Goal: Task Accomplishment & Management: Manage account settings

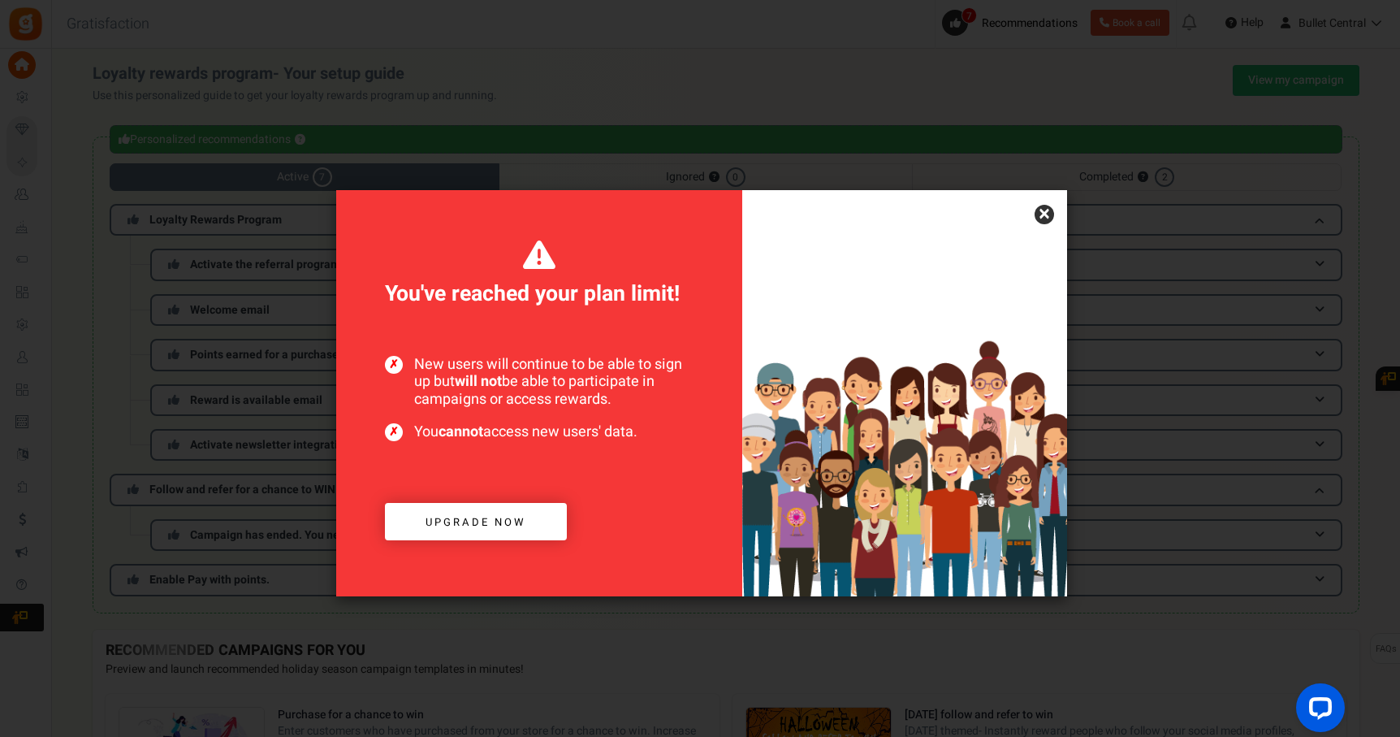
click at [1048, 217] on link "×" at bounding box center [1044, 214] width 19 height 19
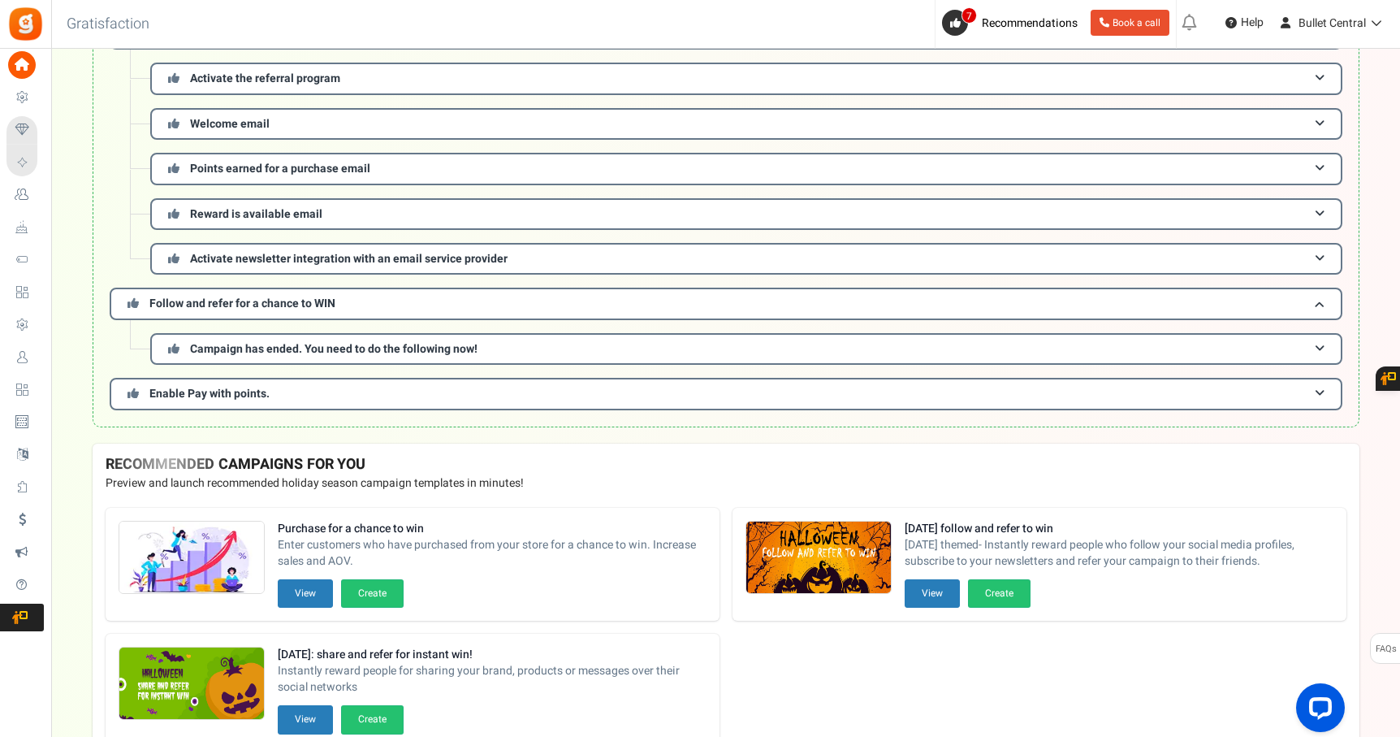
scroll to position [294, 0]
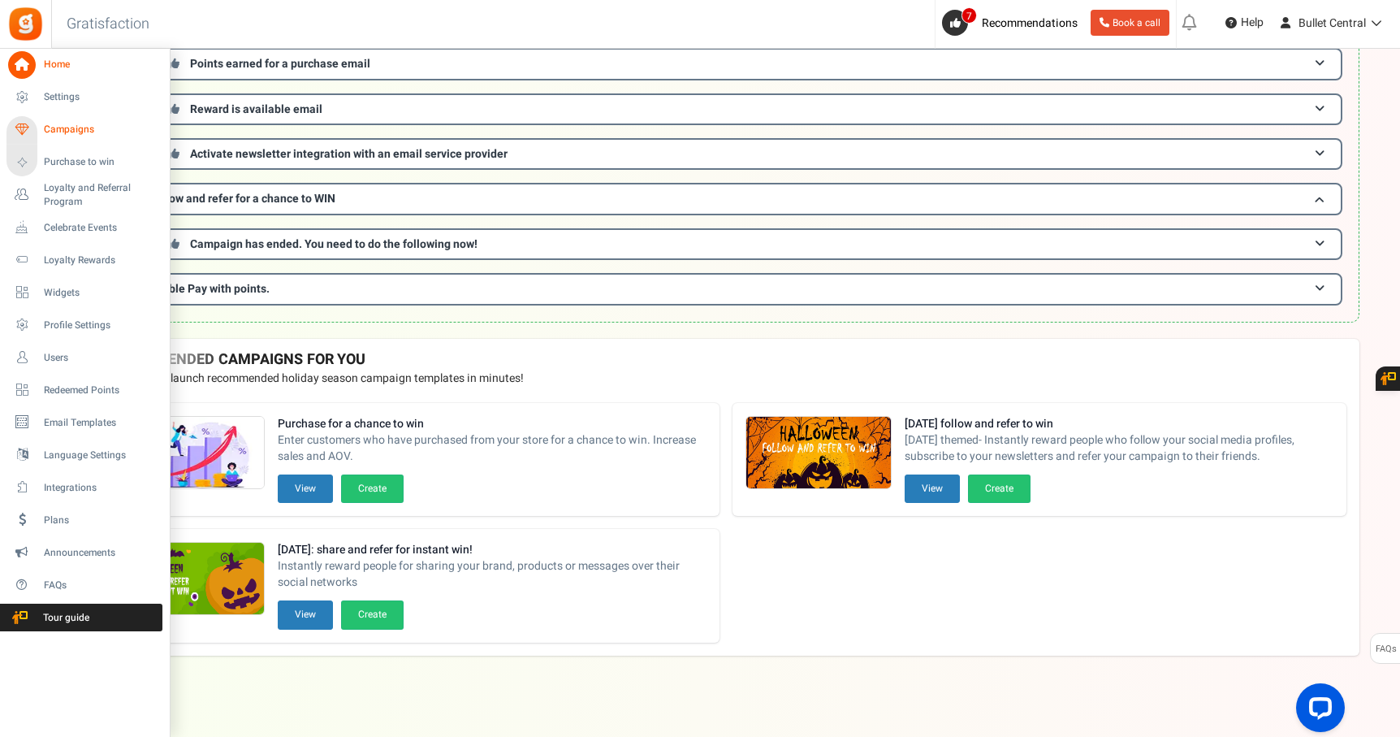
click at [76, 134] on span "Campaigns" at bounding box center [101, 130] width 114 height 14
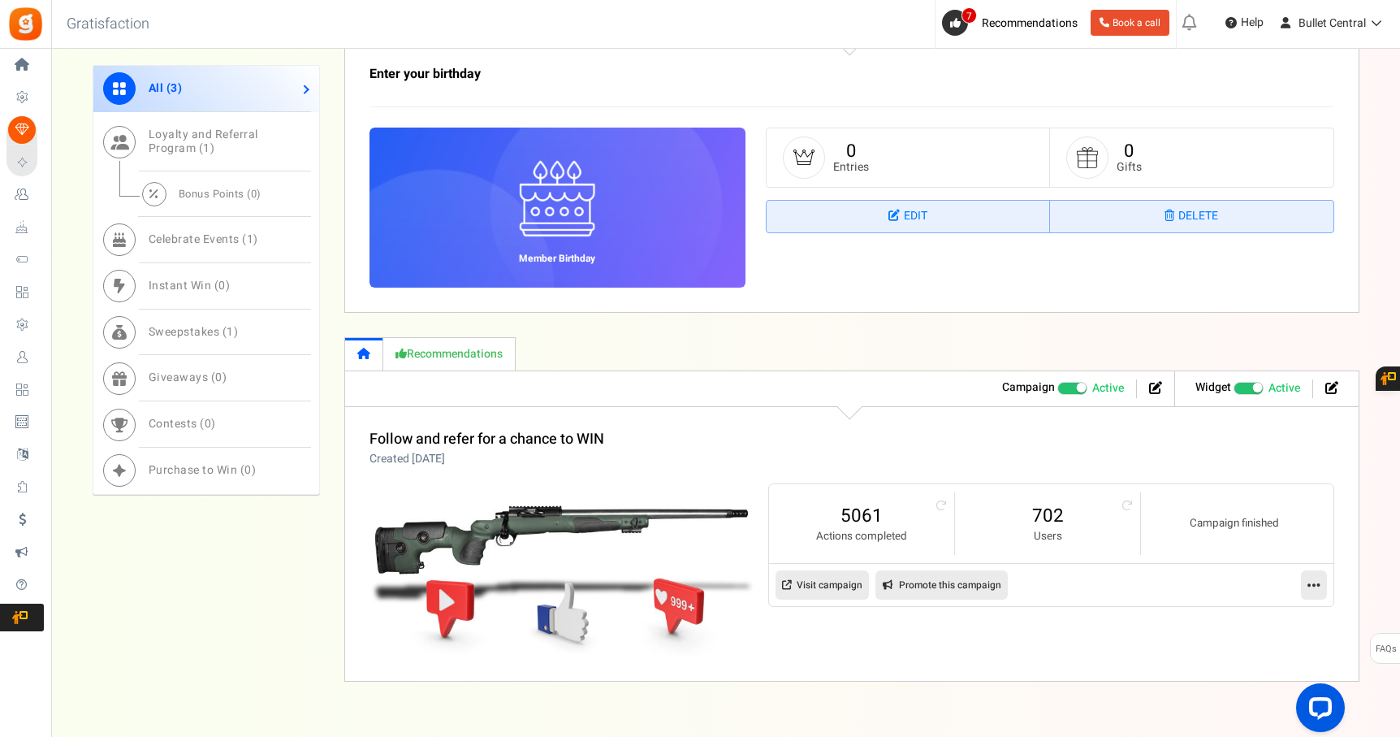
scroll to position [1147, 0]
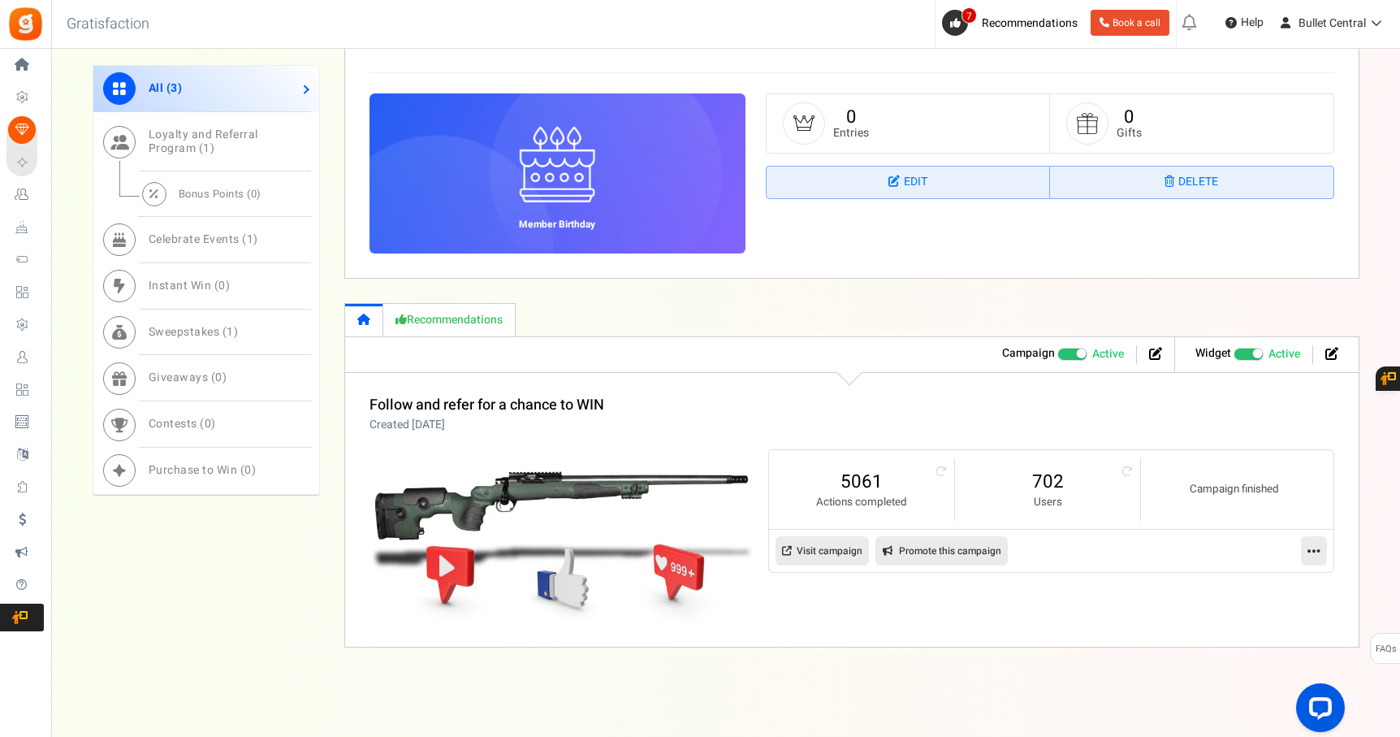
click at [1077, 355] on span at bounding box center [1082, 353] width 10 height 10
click at [1057, 355] on input "Active Paused" at bounding box center [1057, 353] width 0 height 11
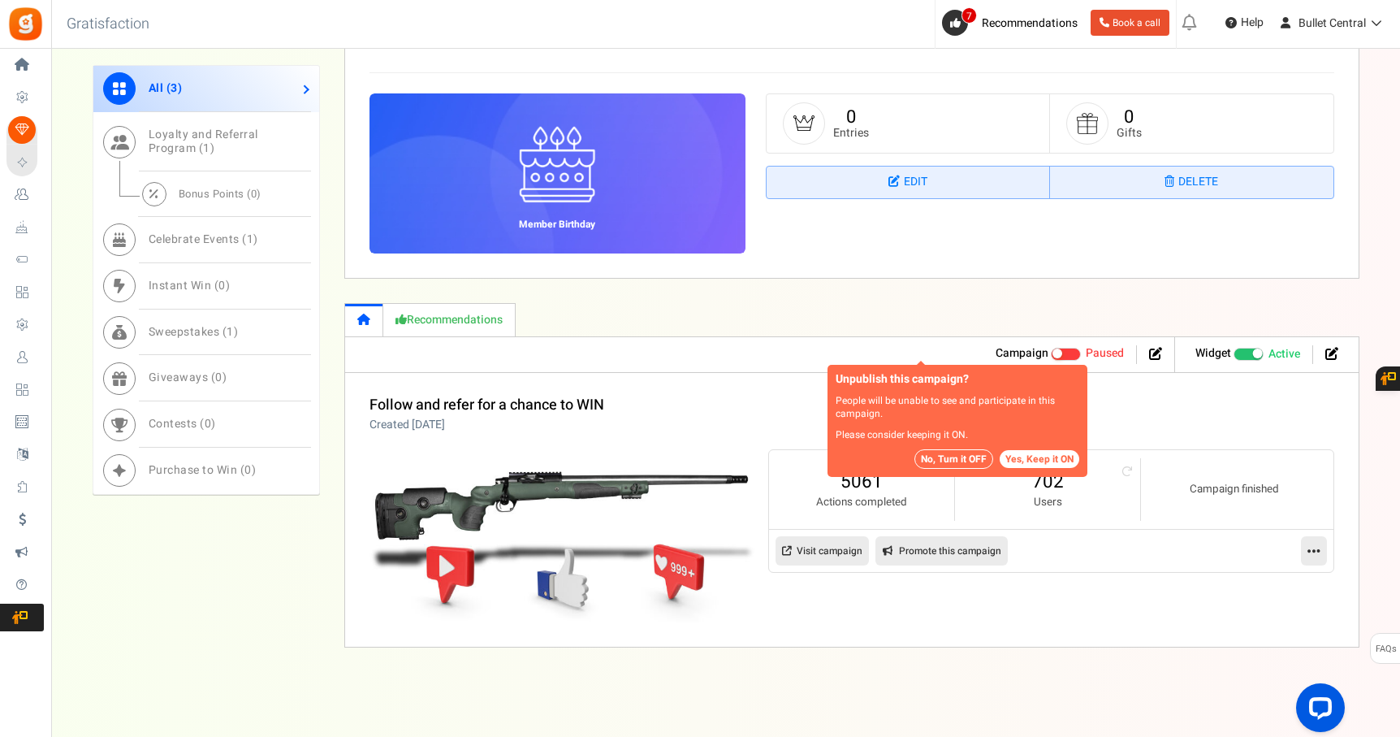
click at [953, 461] on button "No, Turn it OFF" at bounding box center [953, 458] width 79 height 19
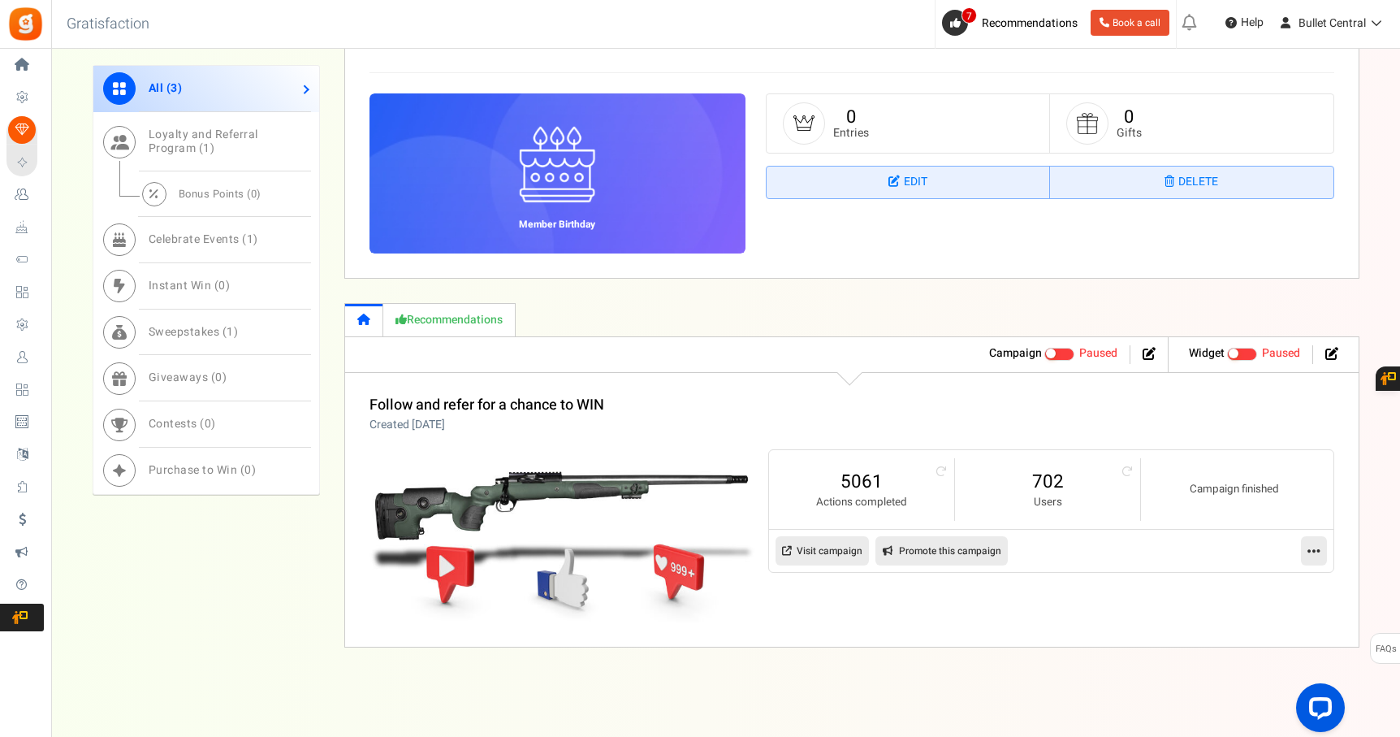
click at [824, 548] on link "Visit campaign" at bounding box center [821, 550] width 93 height 29
click at [1311, 546] on icon at bounding box center [1313, 550] width 13 height 15
click at [1245, 649] on link "Analytics" at bounding box center [1262, 650] width 120 height 30
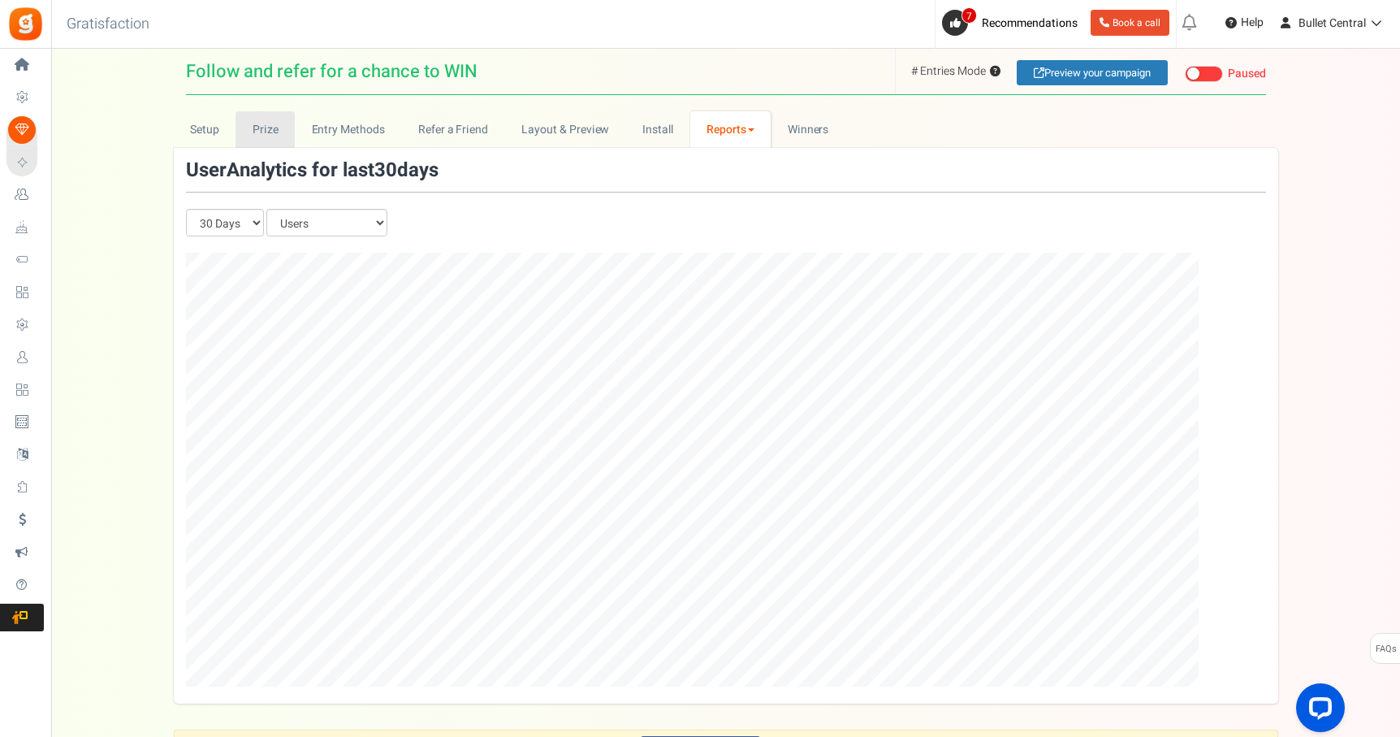
click at [264, 127] on link "Prize" at bounding box center [264, 129] width 59 height 37
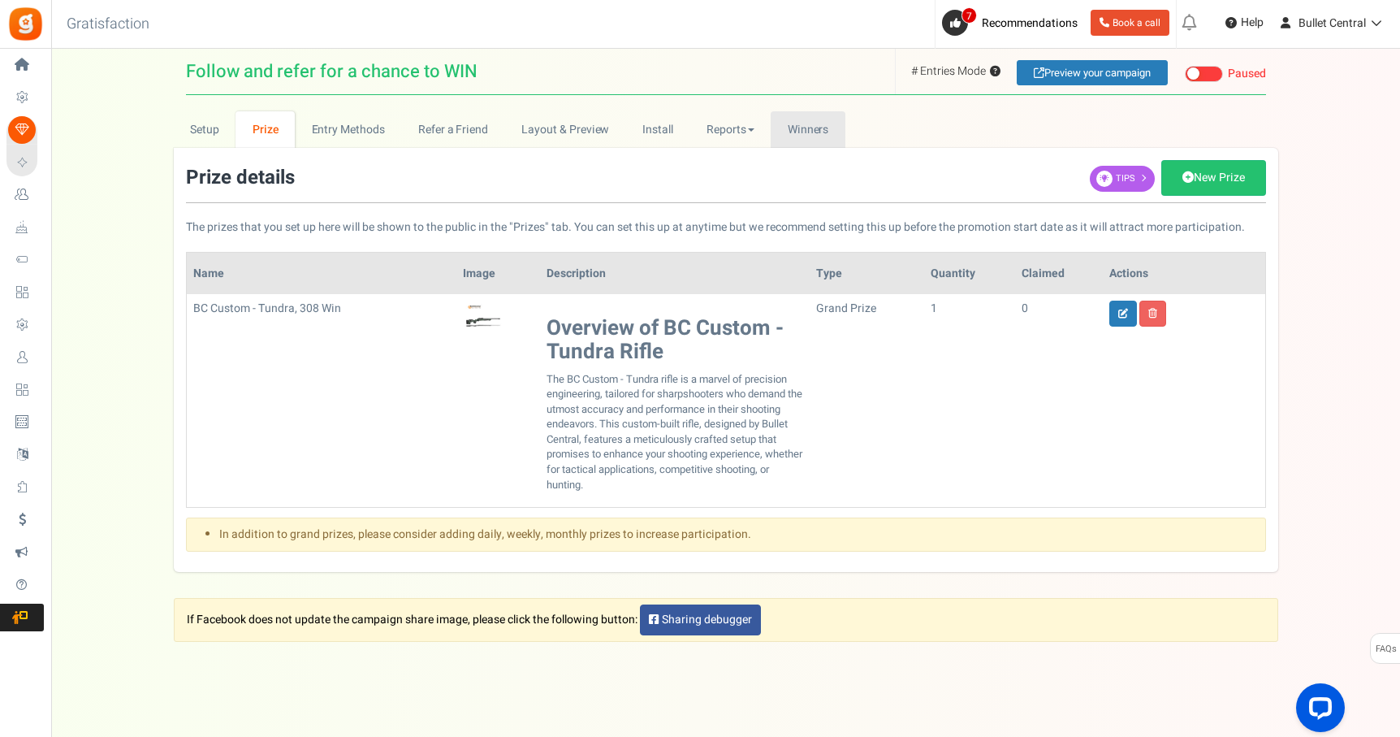
click at [800, 130] on span "Winners" at bounding box center [808, 129] width 41 height 17
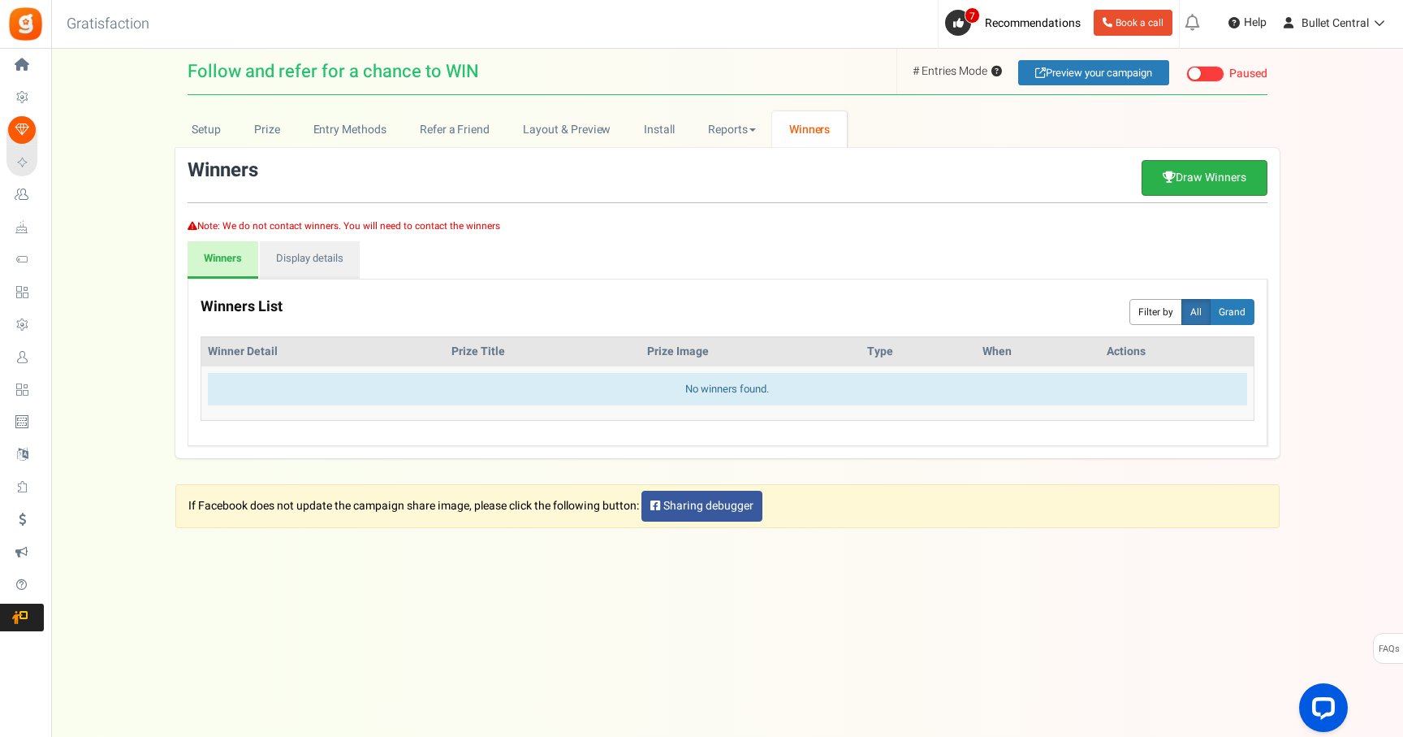
click at [1186, 179] on link "Draw Winners" at bounding box center [1205, 178] width 126 height 36
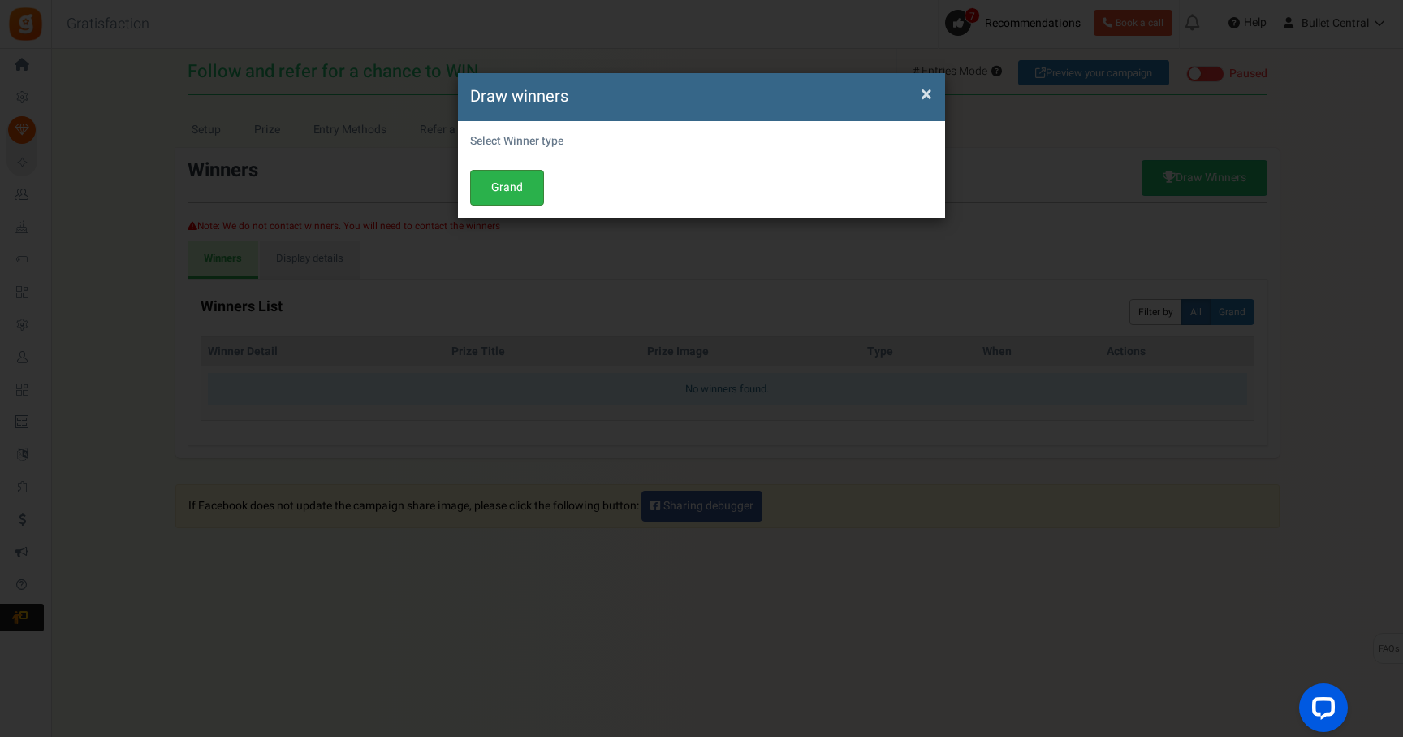
click at [512, 178] on button "Grand" at bounding box center [507, 188] width 74 height 36
select select "all"
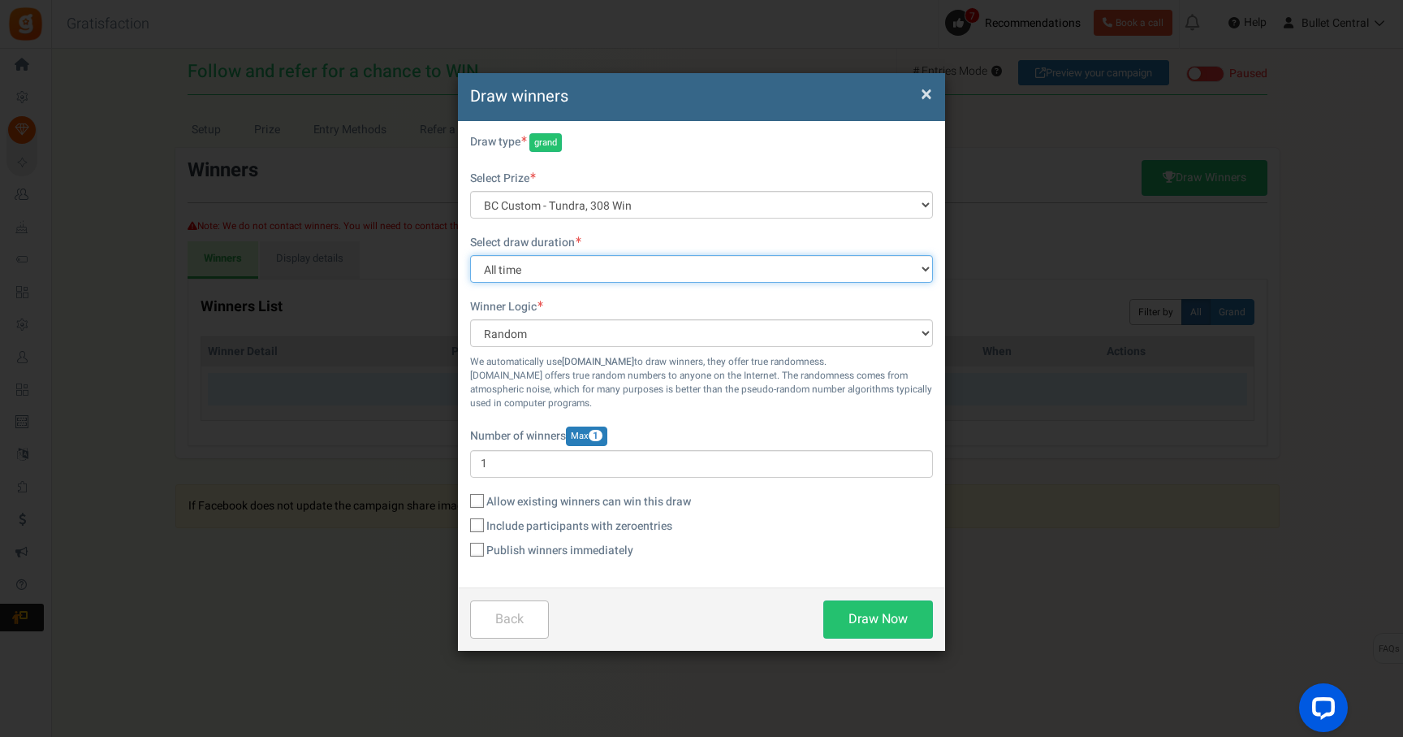
click at [667, 266] on select "All time [DATE] [DATE] The [DATE] Last 7 days This week (Sun - [DATE]) This wee…" at bounding box center [701, 269] width 463 height 28
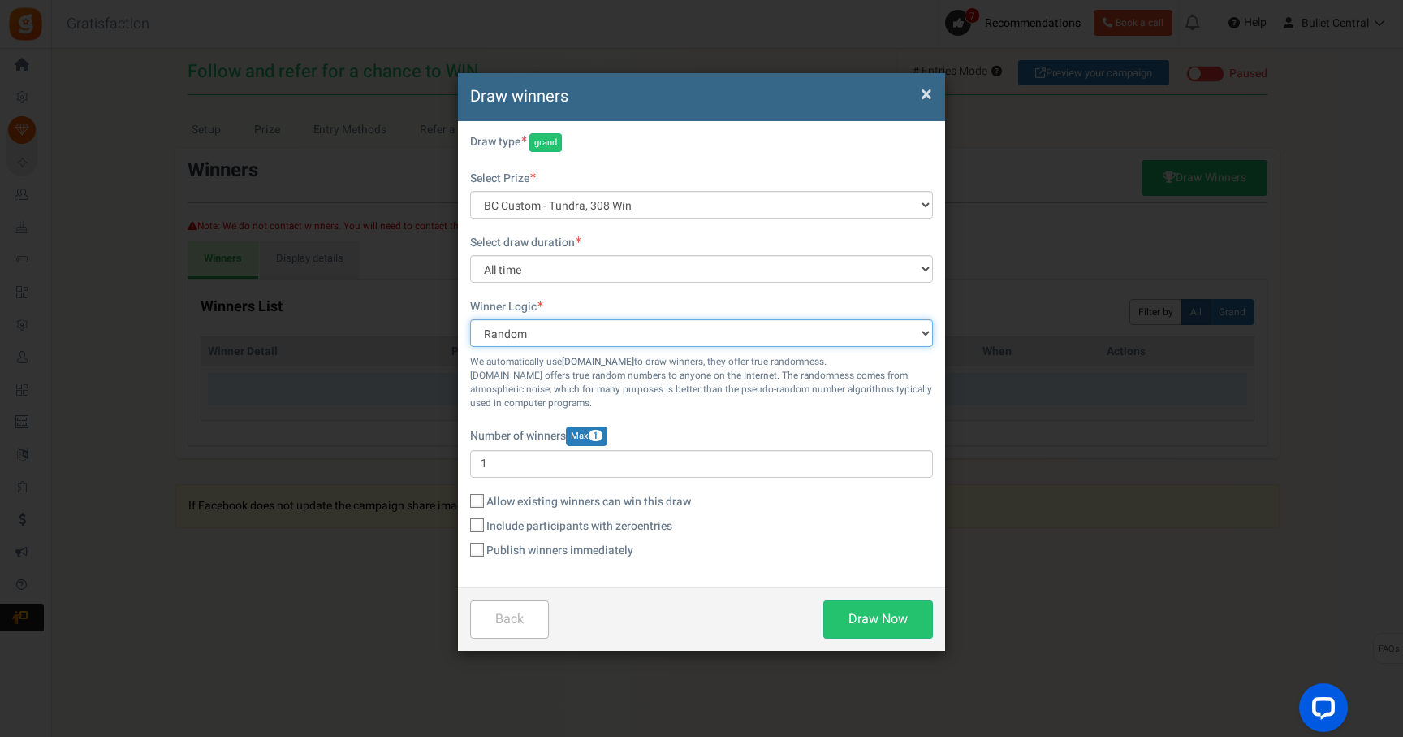
click at [651, 336] on select "Random Highest #Entries Manual" at bounding box center [701, 333] width 463 height 28
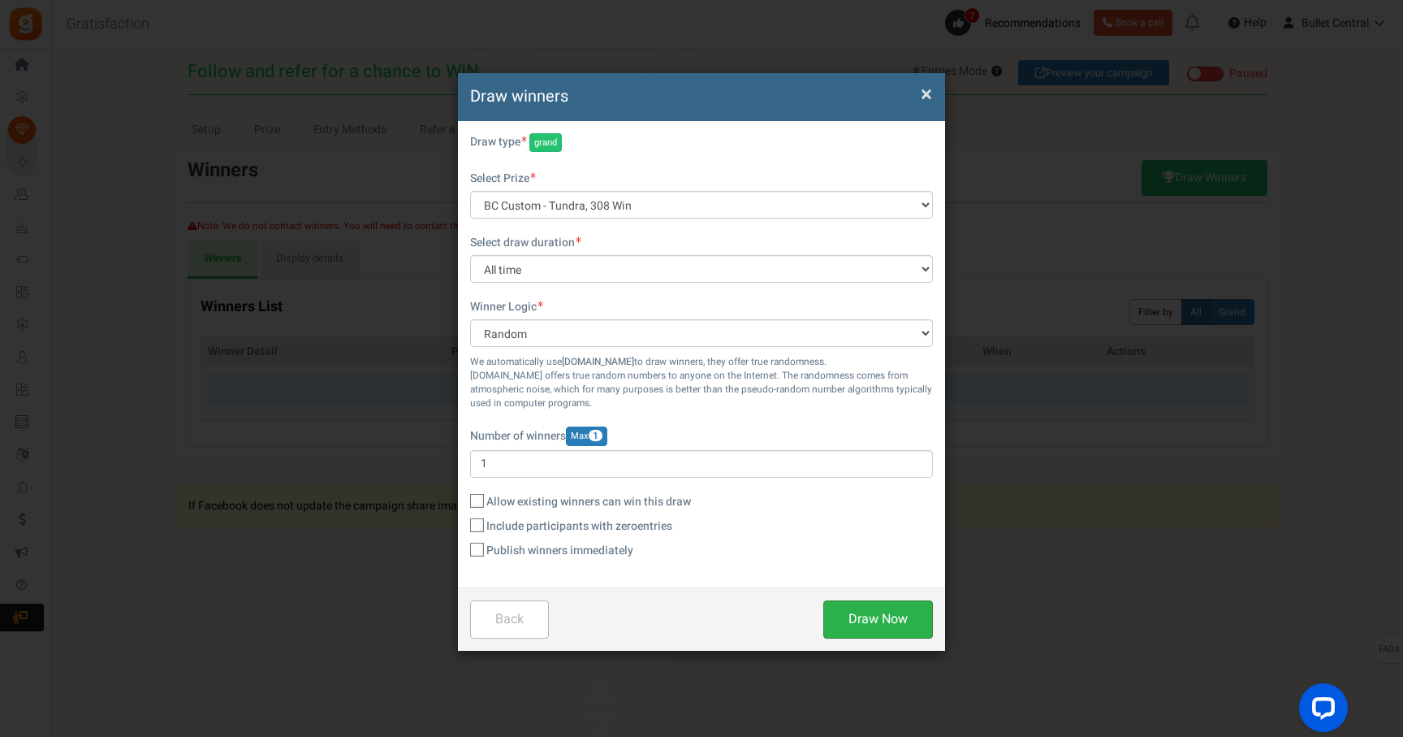
click at [869, 633] on button "Draw Now" at bounding box center [878, 619] width 110 height 38
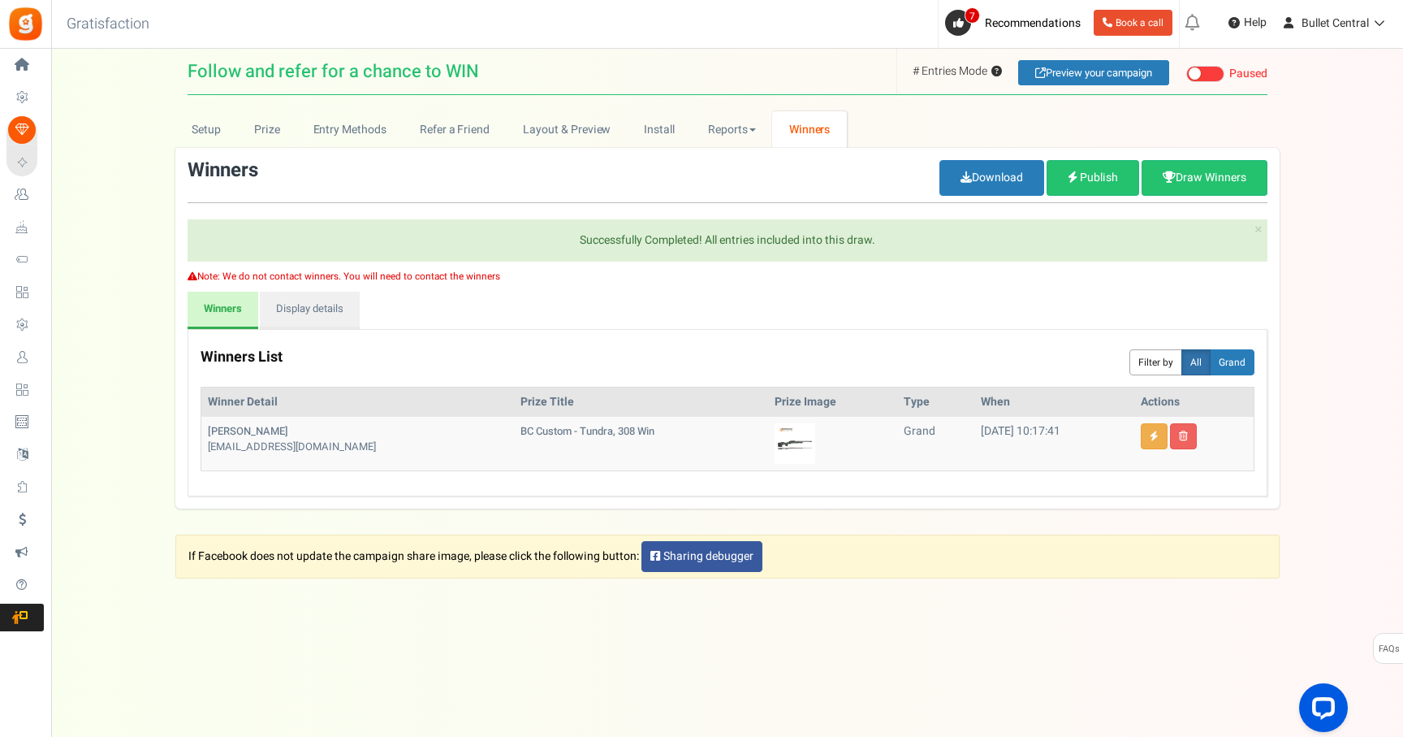
click at [249, 448] on div "[EMAIL_ADDRESS][DOMAIN_NAME]" at bounding box center [358, 446] width 300 height 15
copy tr "[EMAIL_ADDRESS][DOMAIN_NAME]"
click at [296, 307] on link "Display details" at bounding box center [310, 310] width 100 height 37
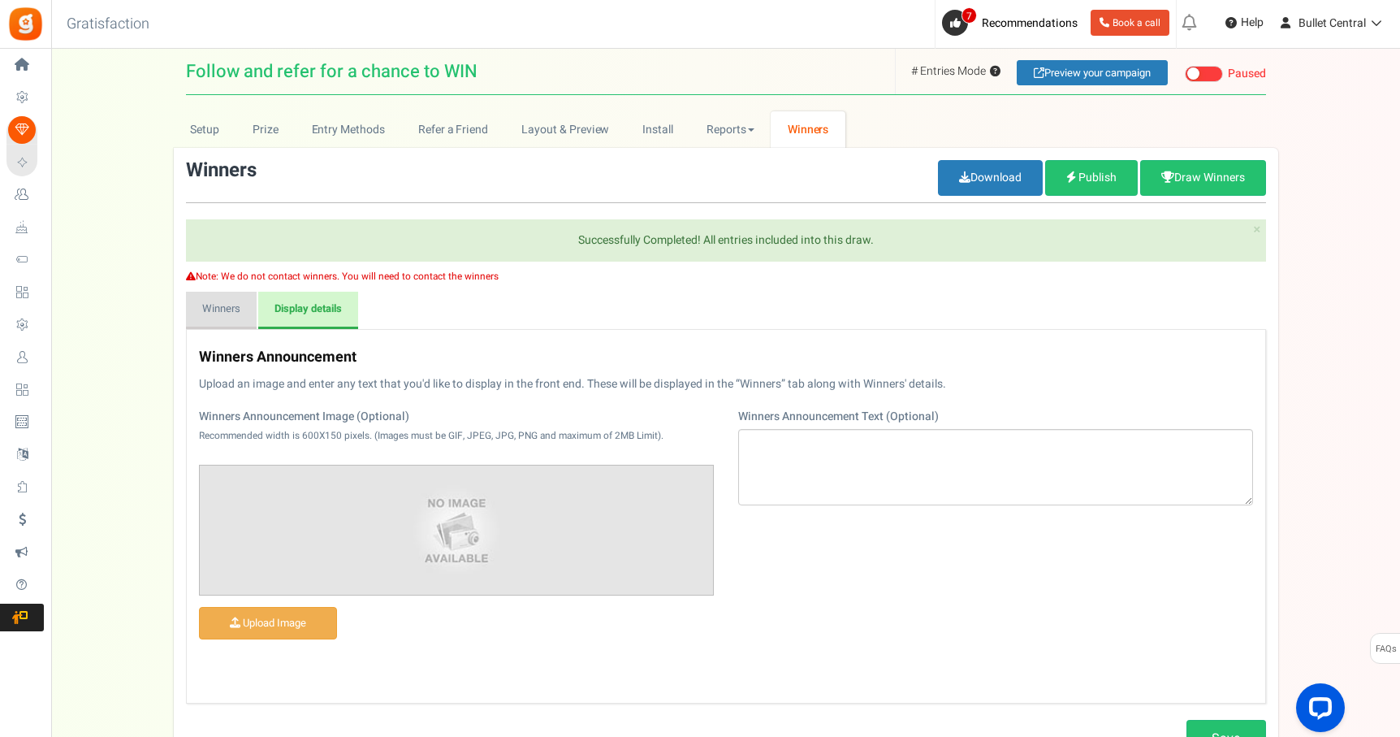
click at [206, 298] on link "Winners" at bounding box center [221, 310] width 71 height 37
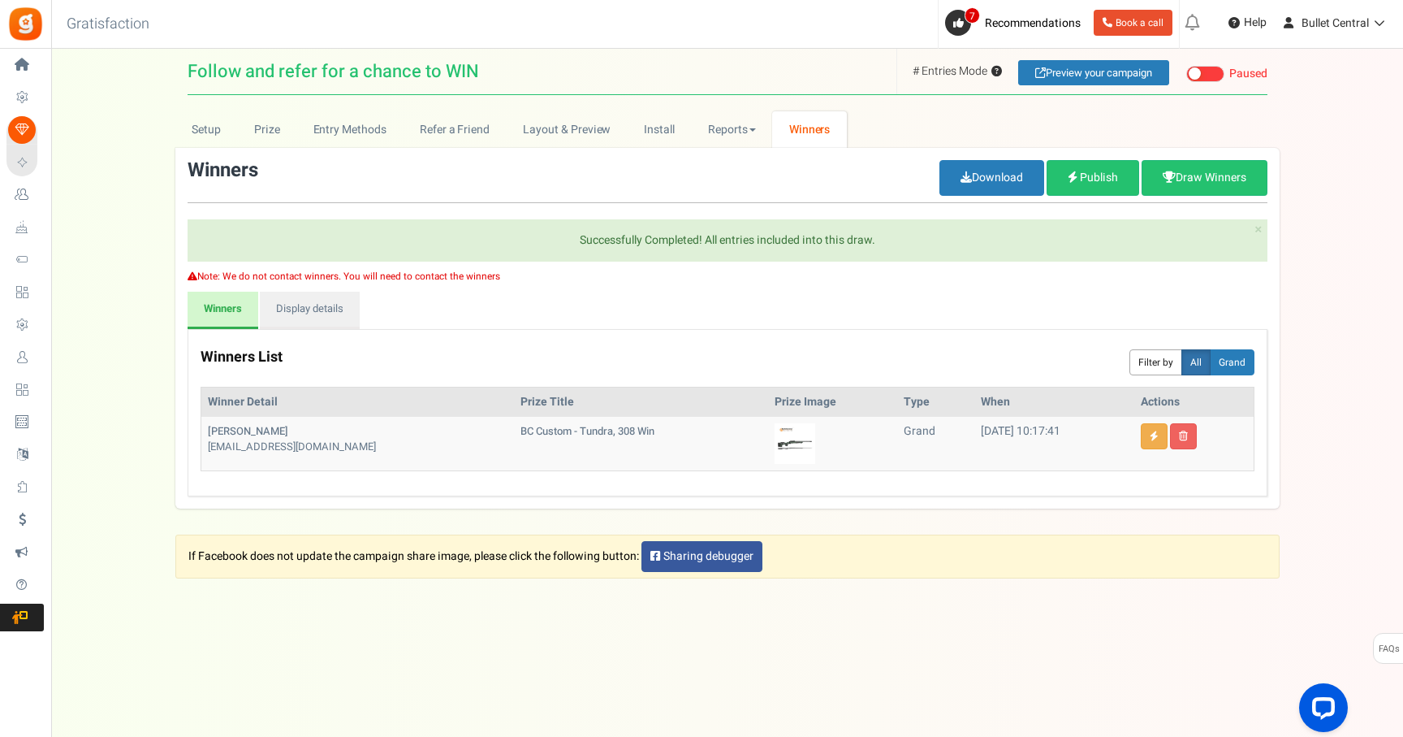
click at [503, 315] on ul "Winners Display details" at bounding box center [728, 310] width 1080 height 37
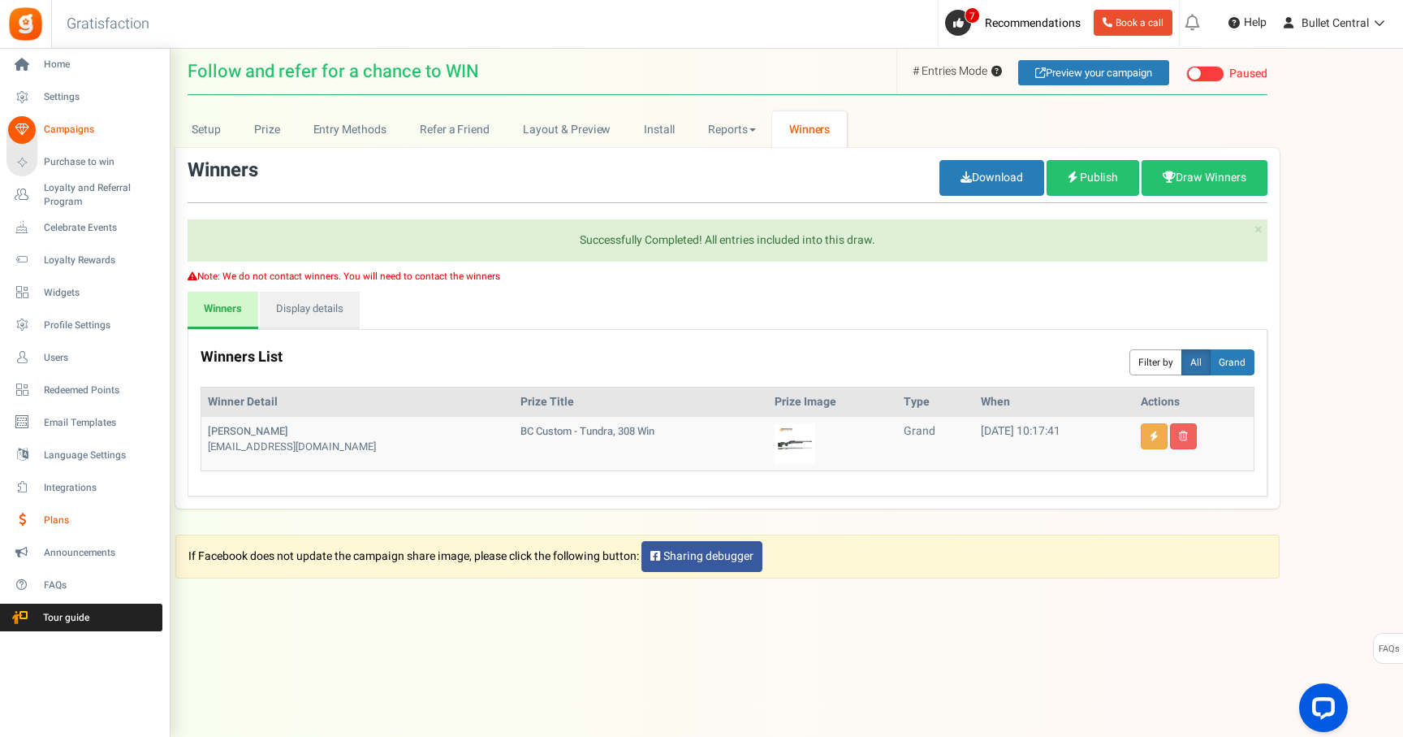
click at [65, 517] on span "Plans" at bounding box center [101, 520] width 114 height 14
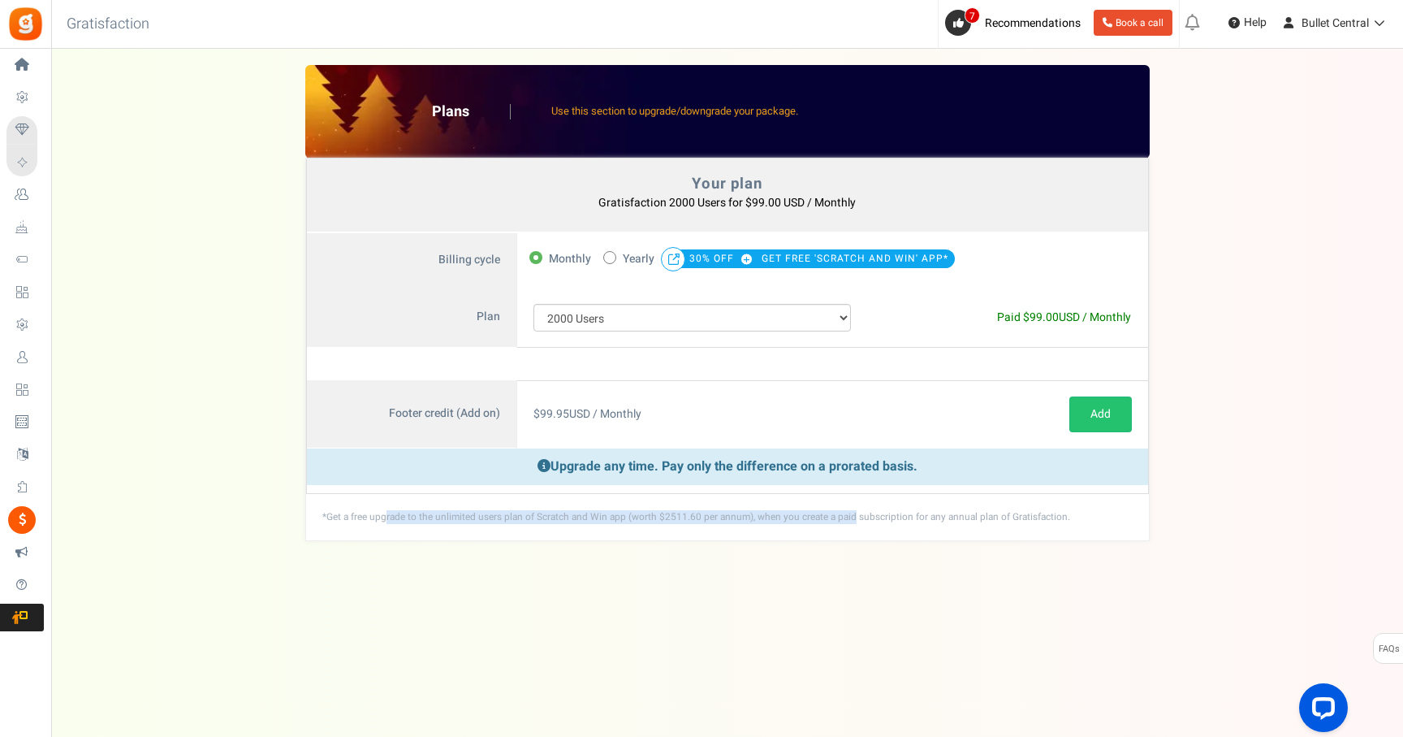
drag, startPoint x: 330, startPoint y: 518, endPoint x: 767, endPoint y: 516, distance: 436.9
click at [795, 515] on div "*Get a free upgrade to the unlimited users plan of Scratch and Win app (worth $…" at bounding box center [727, 517] width 843 height 46
click at [535, 519] on div "*Get a free upgrade to the unlimited users plan of Scratch and Win app (worth $…" at bounding box center [727, 517] width 843 height 46
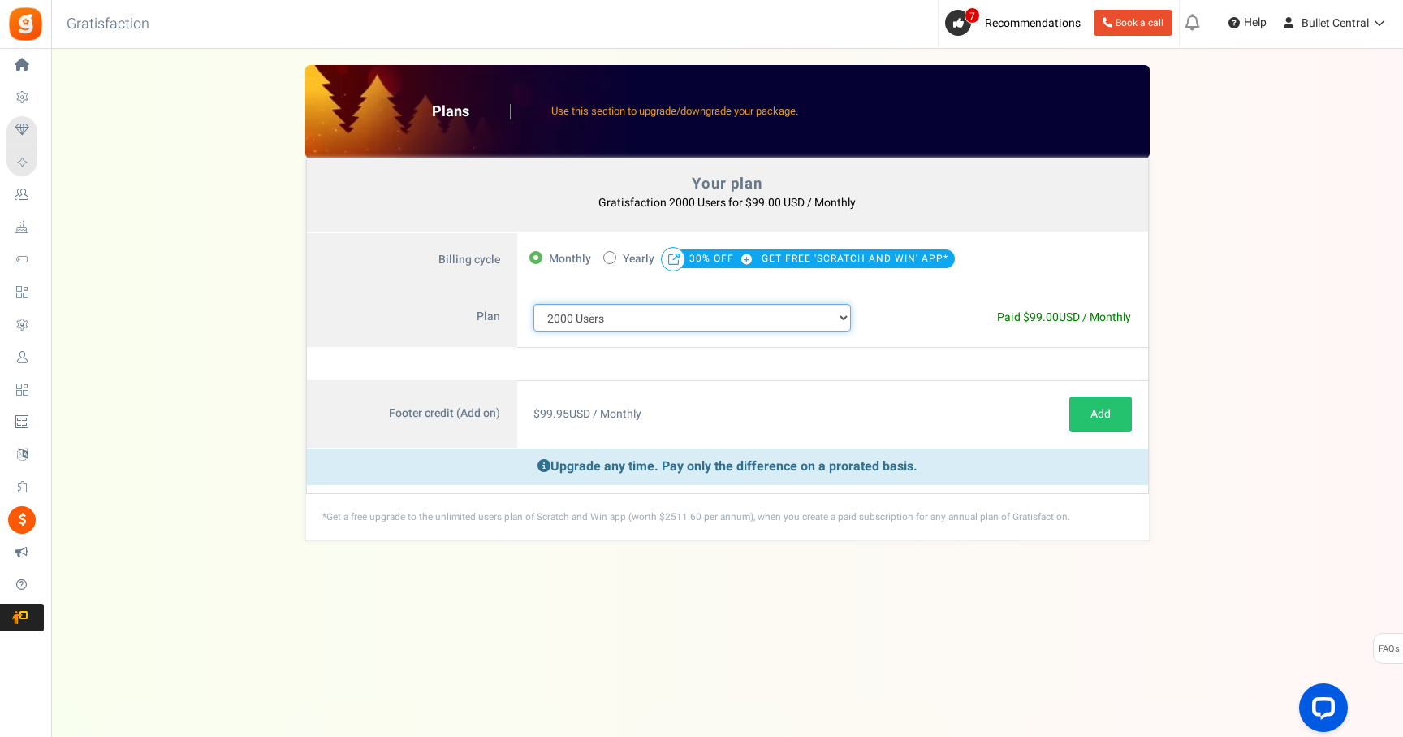
click at [609, 316] on select "100 Users 200 Users 500 Users 1000 Users 2000 Users 3000 Users 4000 Users 5000 …" at bounding box center [693, 318] width 318 height 28
select select "710"
click at [534, 304] on select "100 Users 200 Users 500 Users 1000 Users 2000 Users 3000 Users 4000 Users 5000 …" at bounding box center [693, 318] width 318 height 28
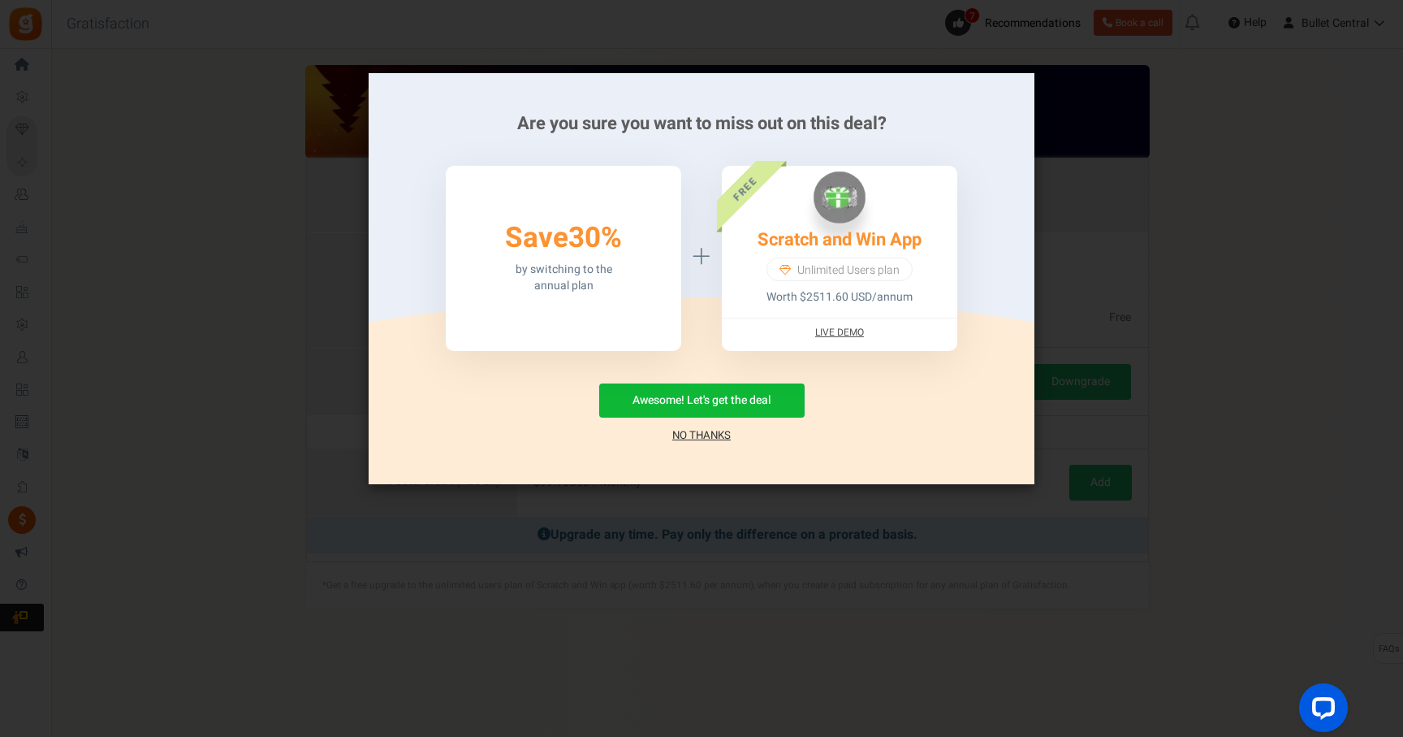
click at [695, 434] on link "No Thanks" at bounding box center [701, 435] width 58 height 16
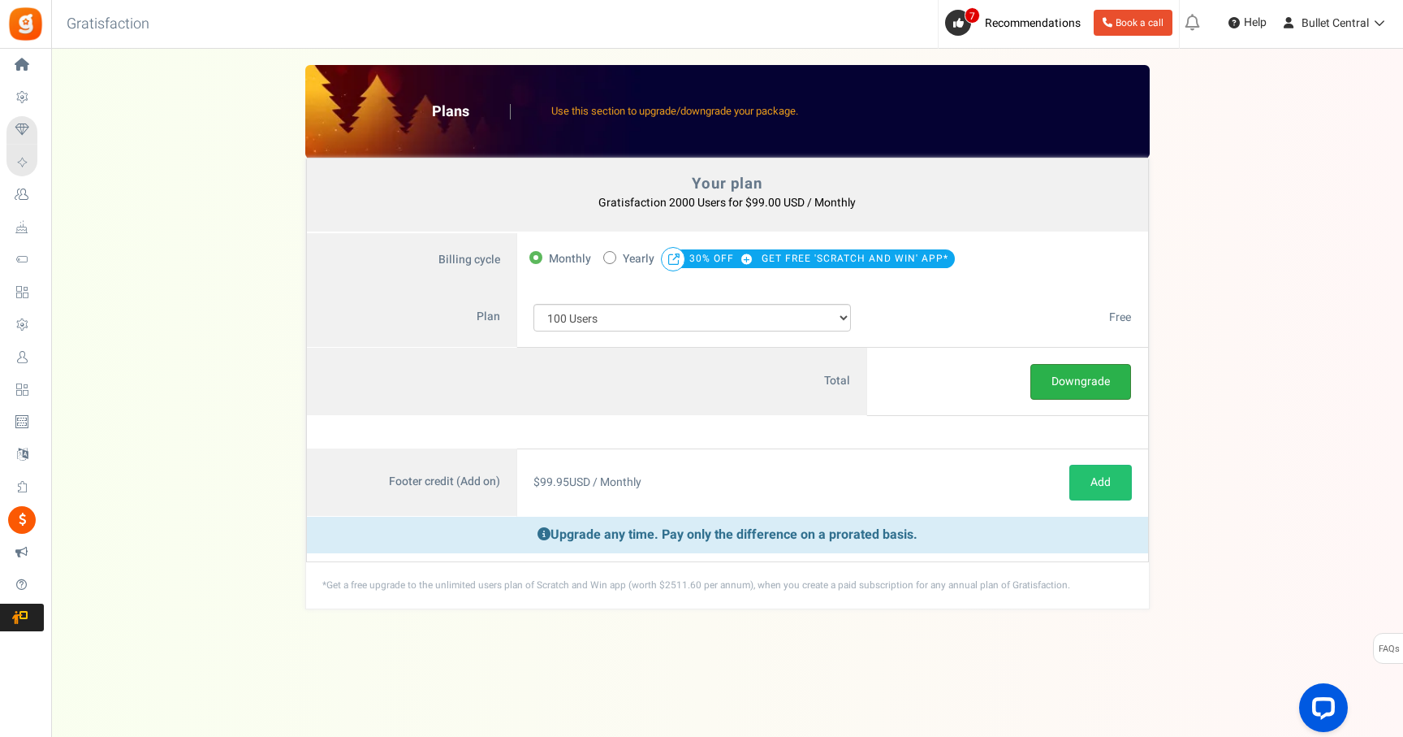
click at [1096, 385] on button "Downgrade" at bounding box center [1080, 382] width 101 height 36
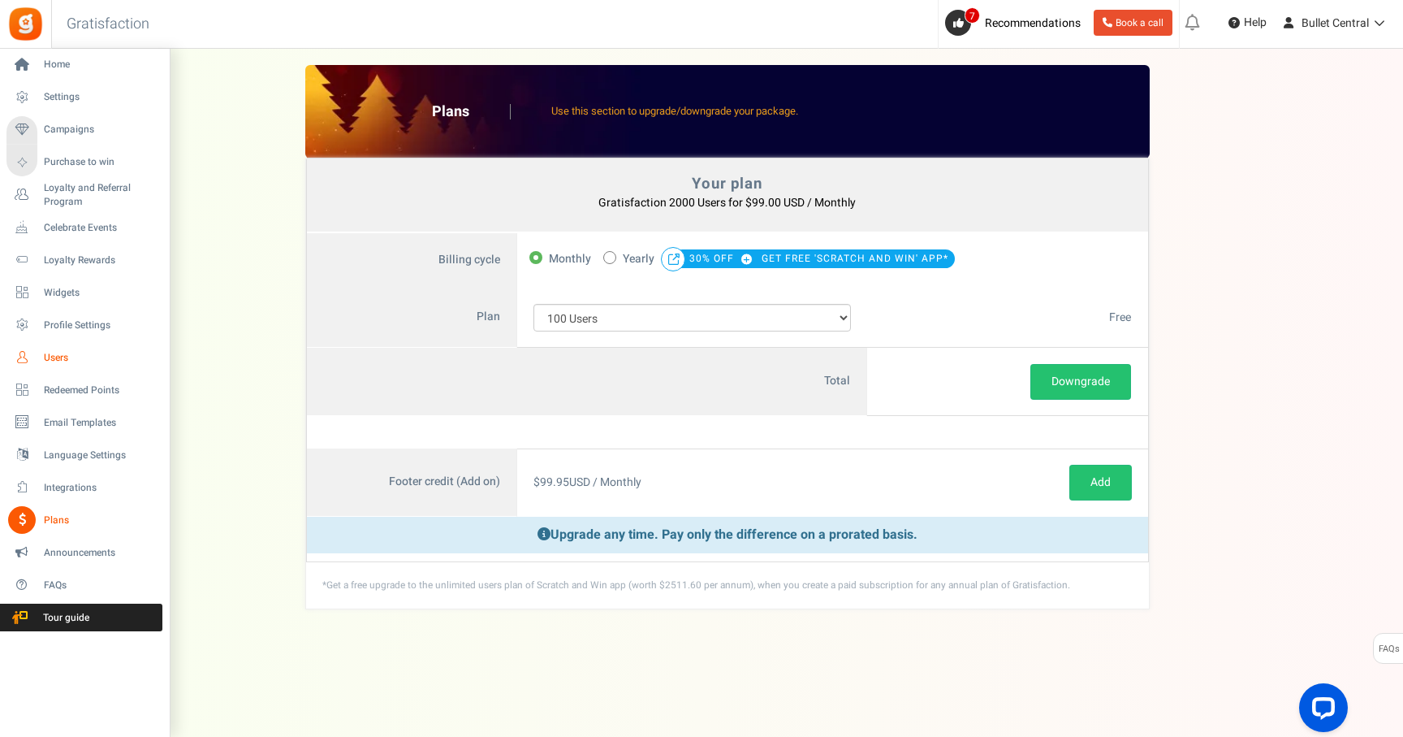
click at [42, 358] on link "Users" at bounding box center [84, 357] width 156 height 28
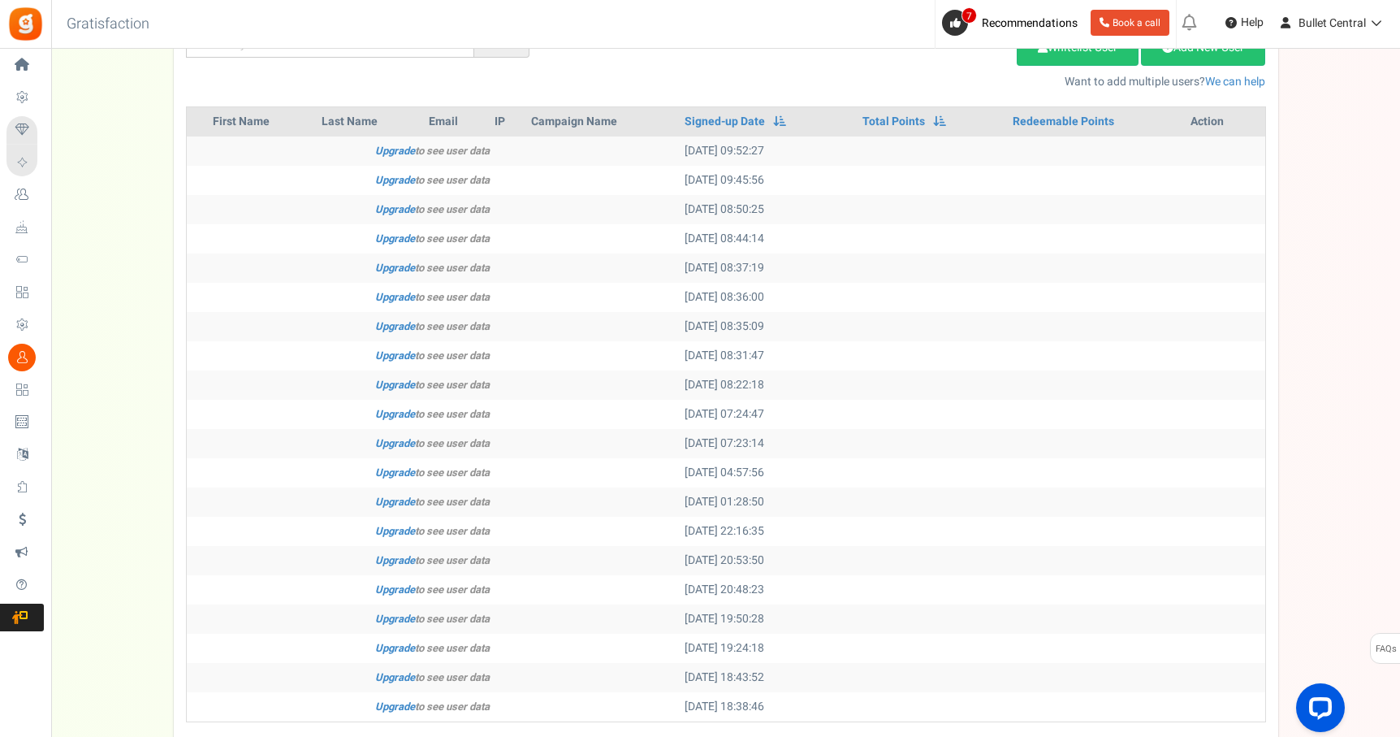
scroll to position [192, 0]
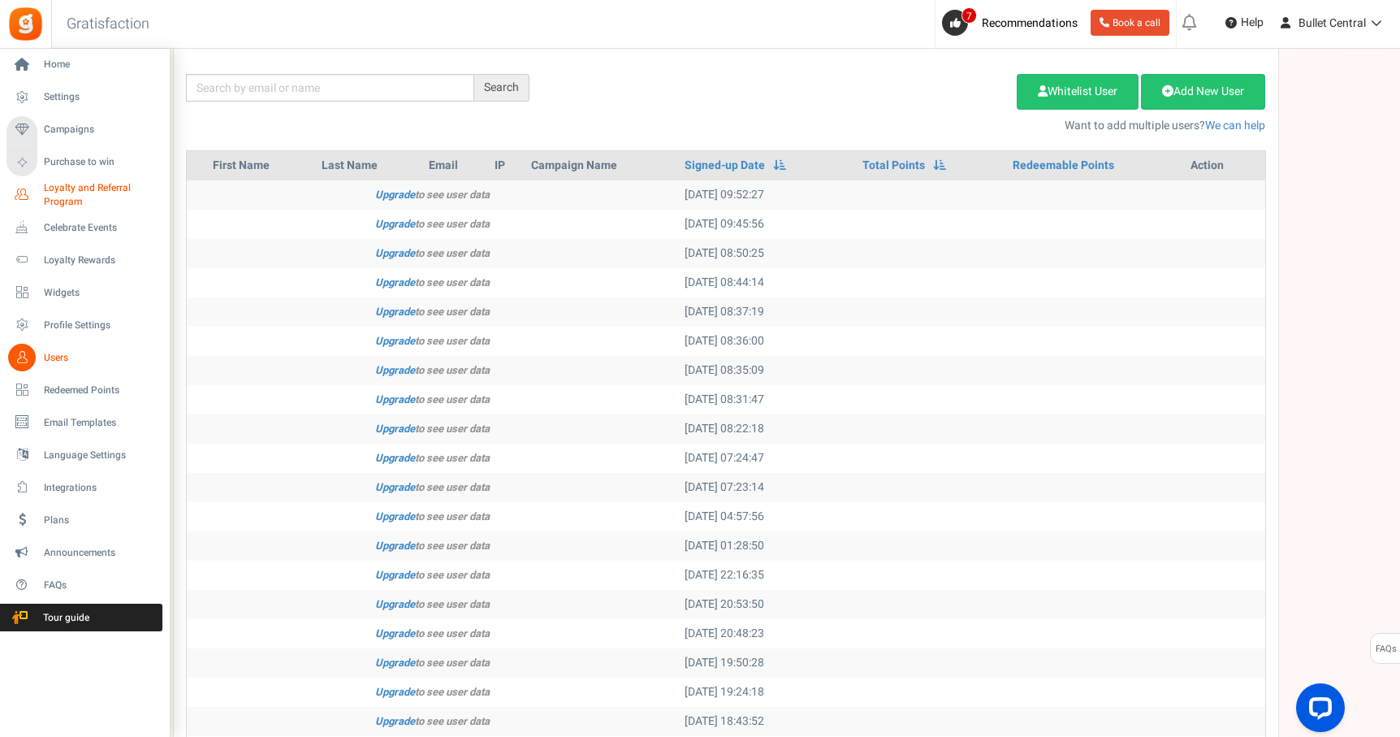
click at [67, 200] on span "Loyalty and Referral Program" at bounding box center [103, 195] width 119 height 28
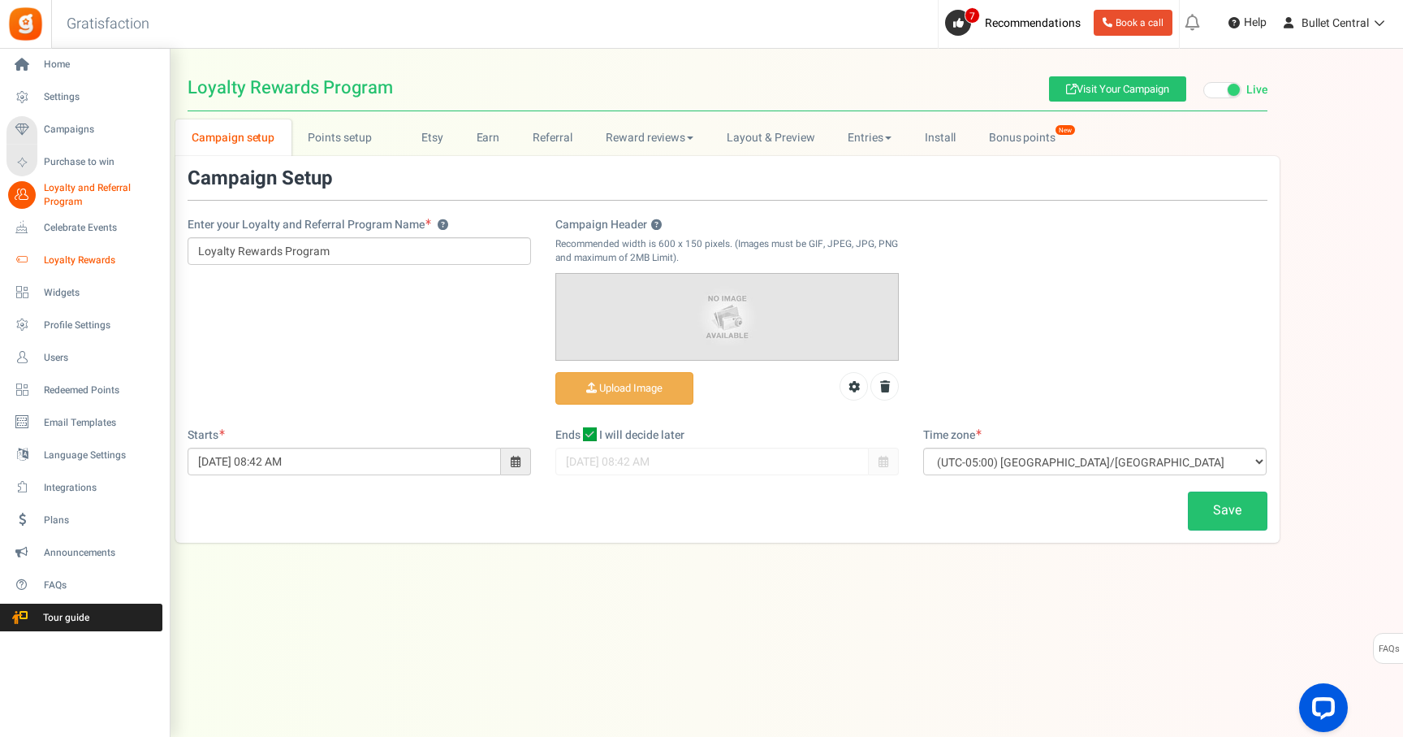
click at [82, 255] on span "Loyalty Rewards" at bounding box center [101, 260] width 114 height 14
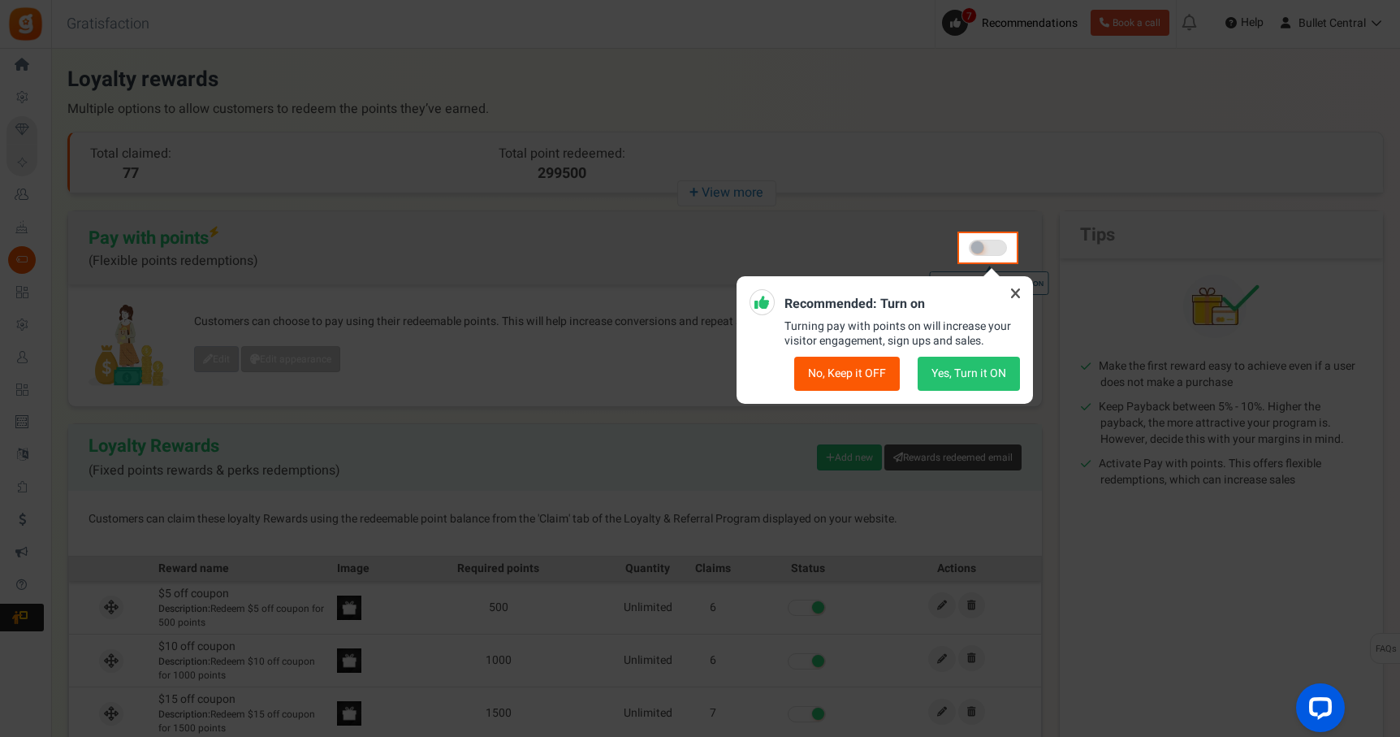
click at [858, 380] on button "No, Keep it OFF" at bounding box center [847, 373] width 106 height 34
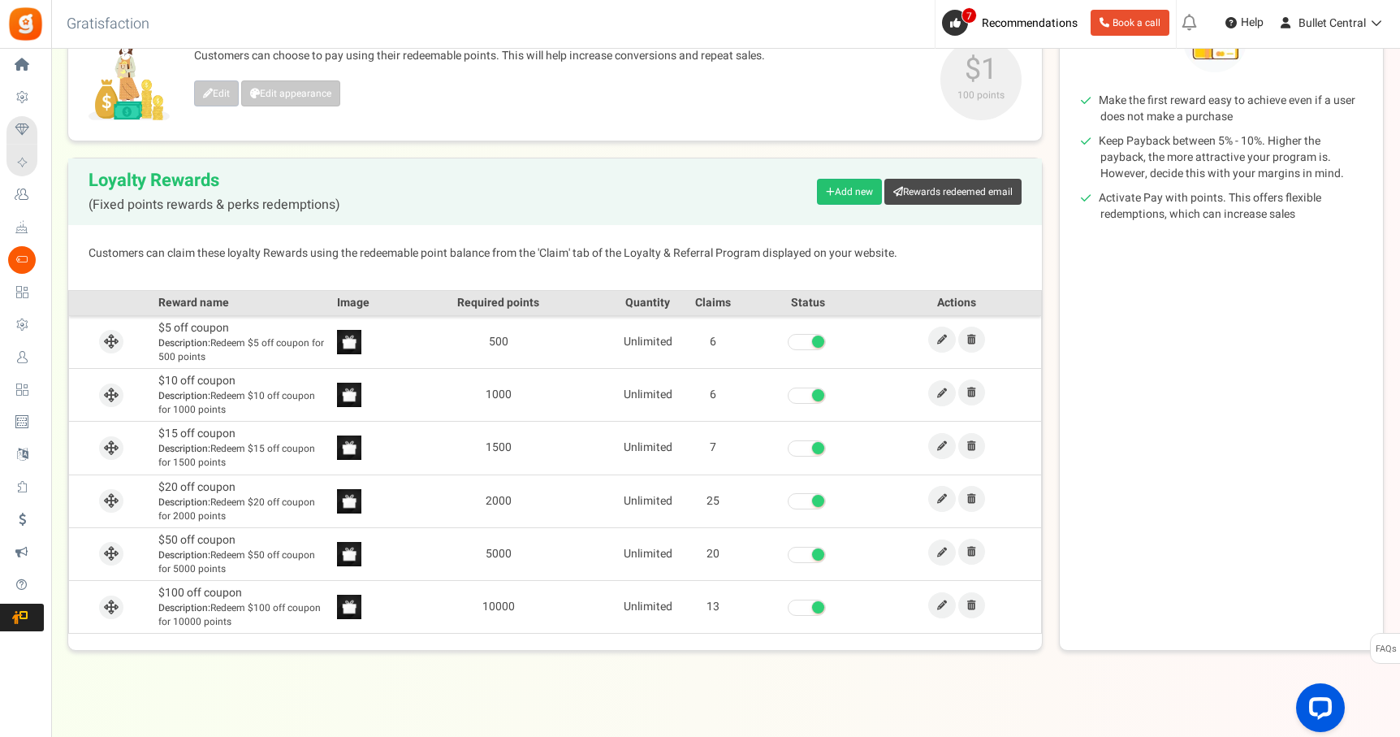
scroll to position [278, 0]
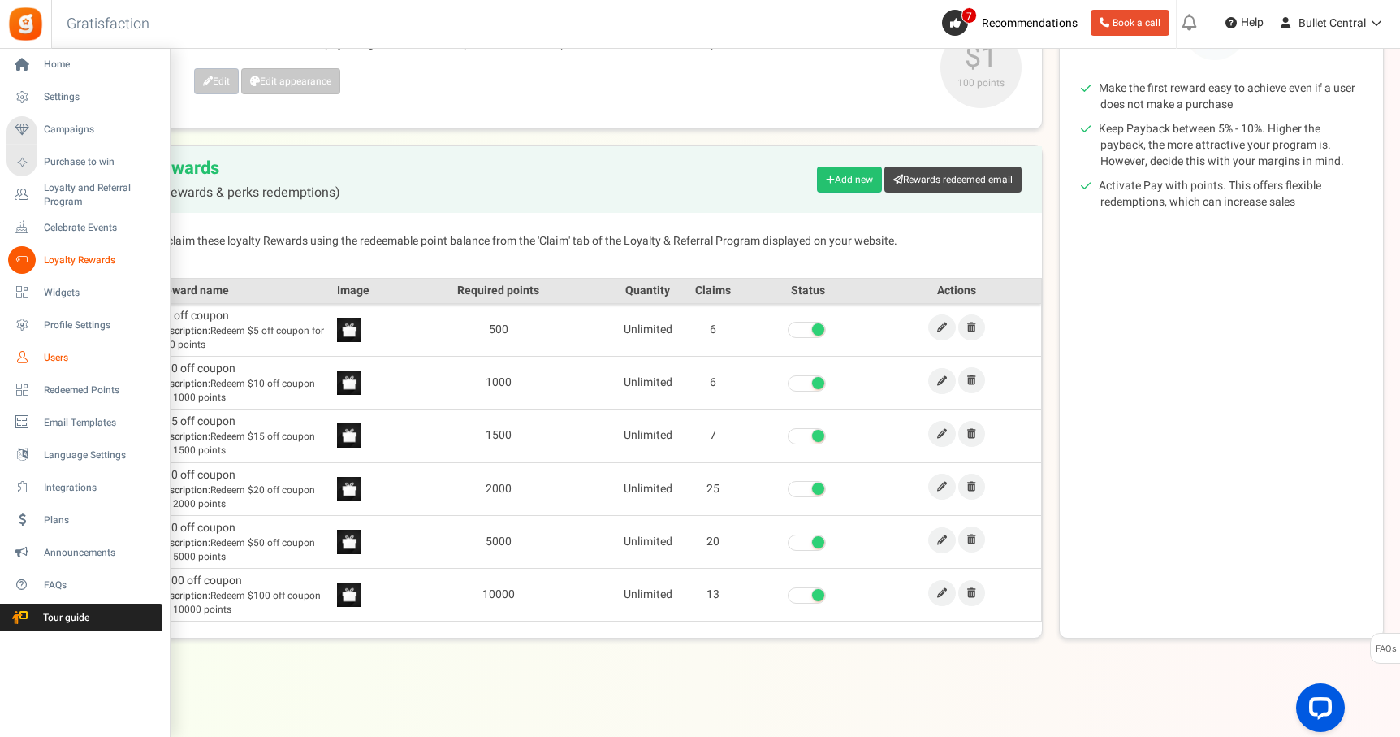
click at [50, 358] on span "Users" at bounding box center [101, 358] width 114 height 14
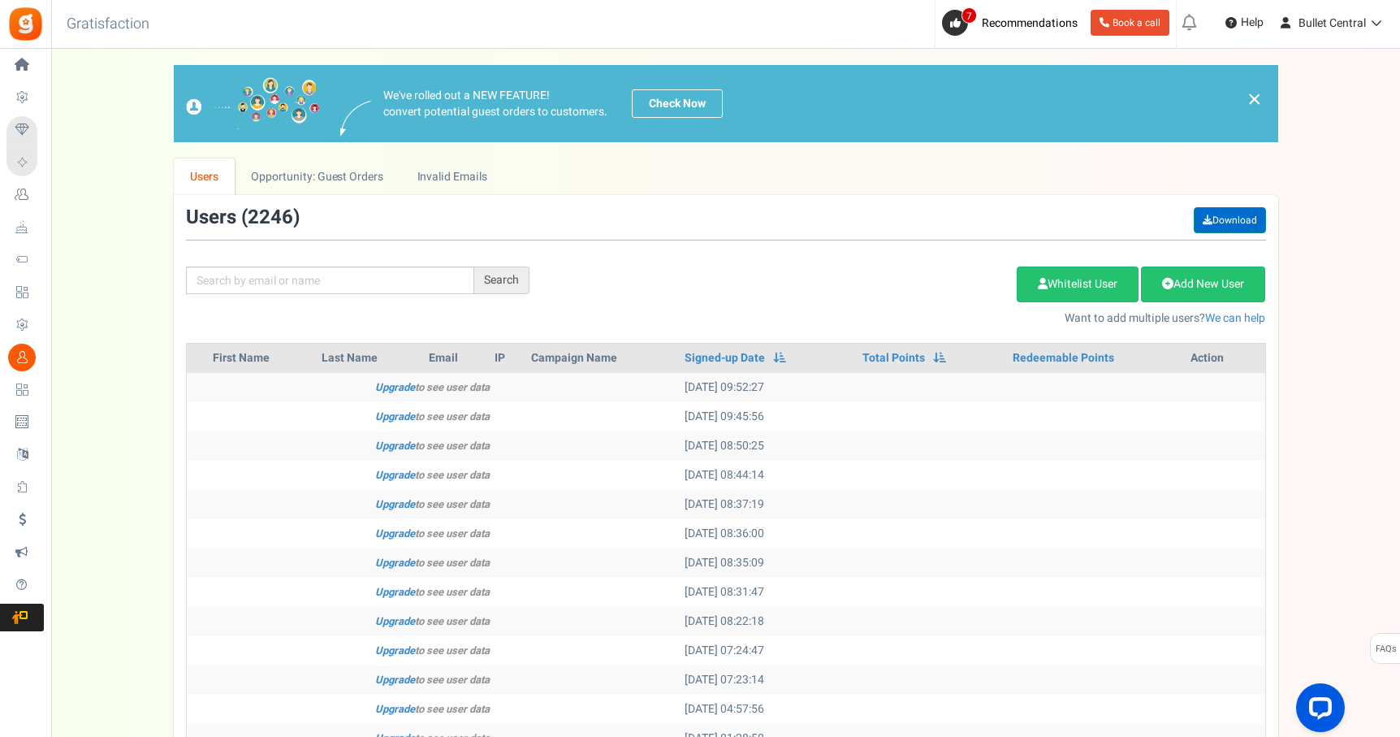
click at [1215, 219] on link "Download" at bounding box center [1230, 220] width 72 height 26
click at [391, 388] on link "Upgrade" at bounding box center [395, 386] width 40 height 15
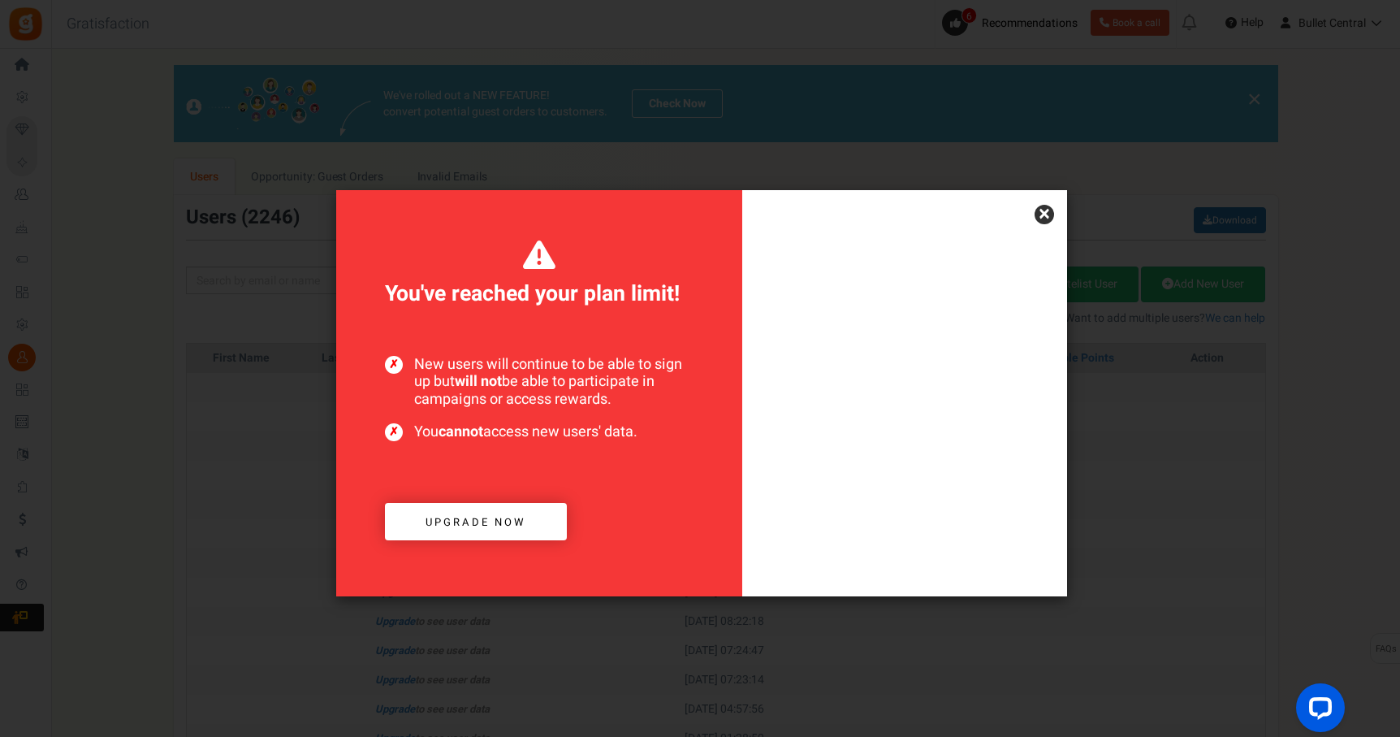
click at [1040, 217] on link "×" at bounding box center [1044, 214] width 19 height 19
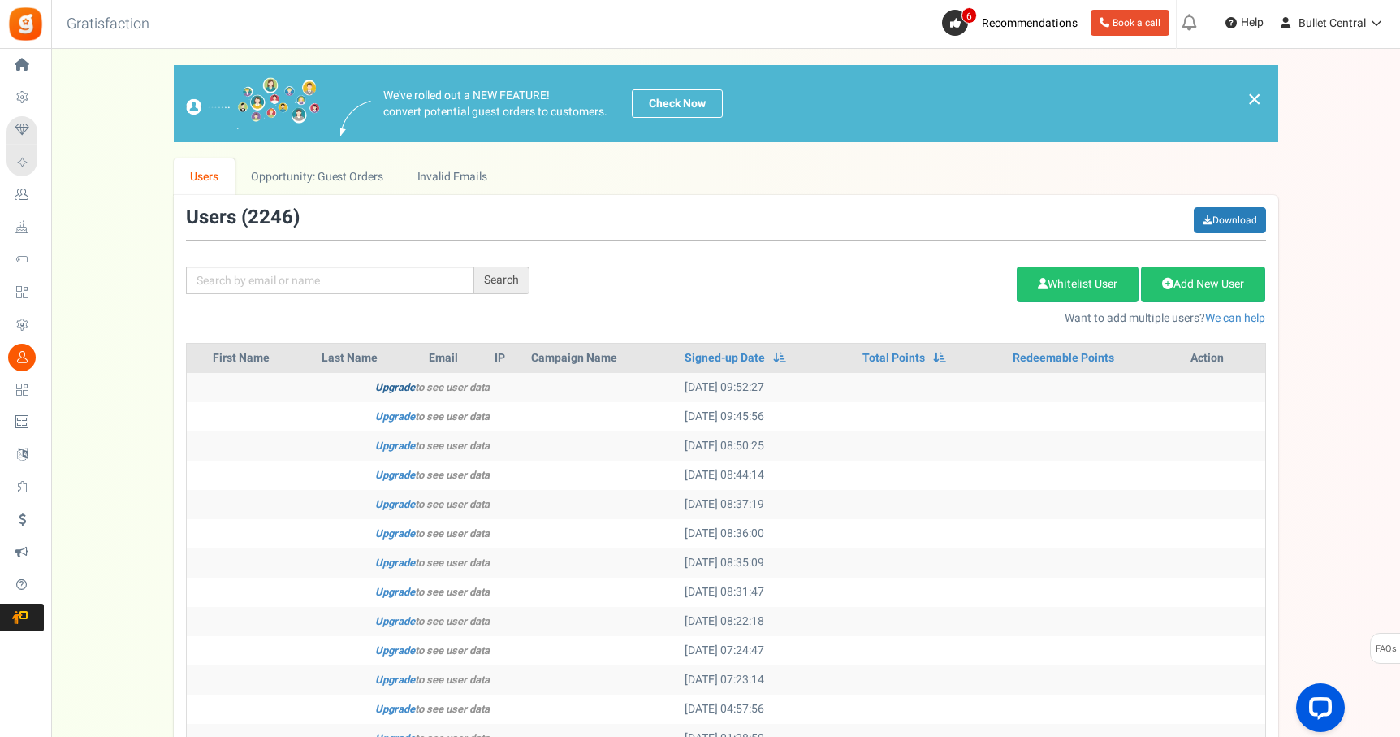
click at [382, 394] on link "Upgrade" at bounding box center [395, 386] width 40 height 15
click at [390, 387] on link "Upgrade" at bounding box center [395, 386] width 40 height 15
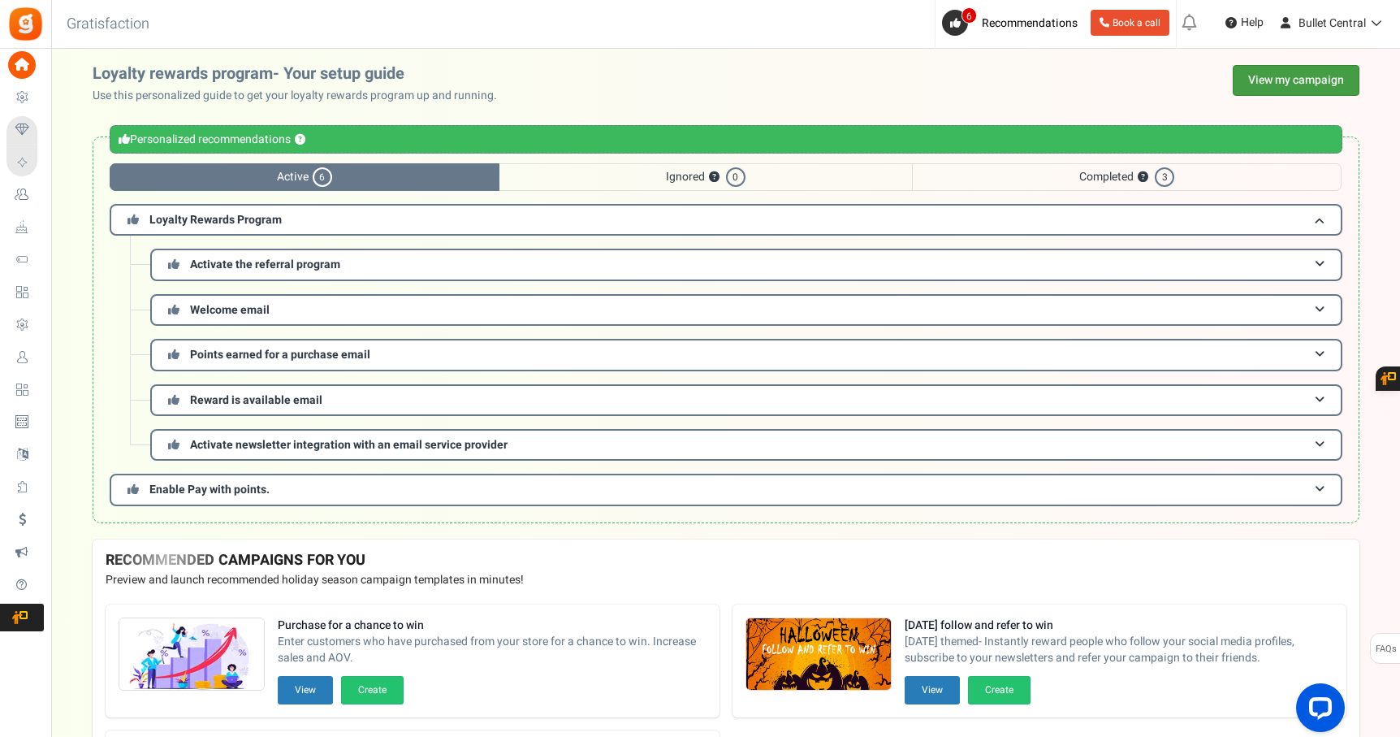
click at [1297, 81] on link "View my campaign" at bounding box center [1296, 80] width 127 height 31
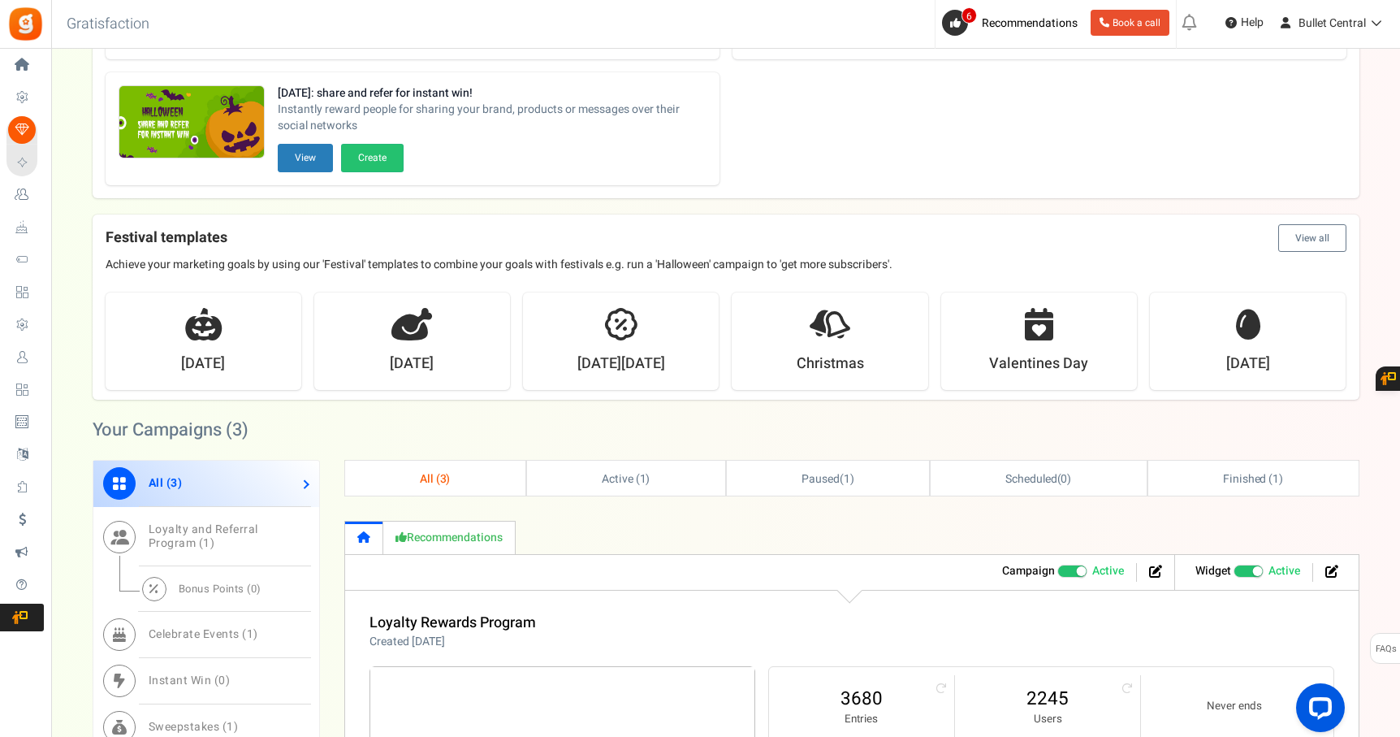
scroll to position [233, 0]
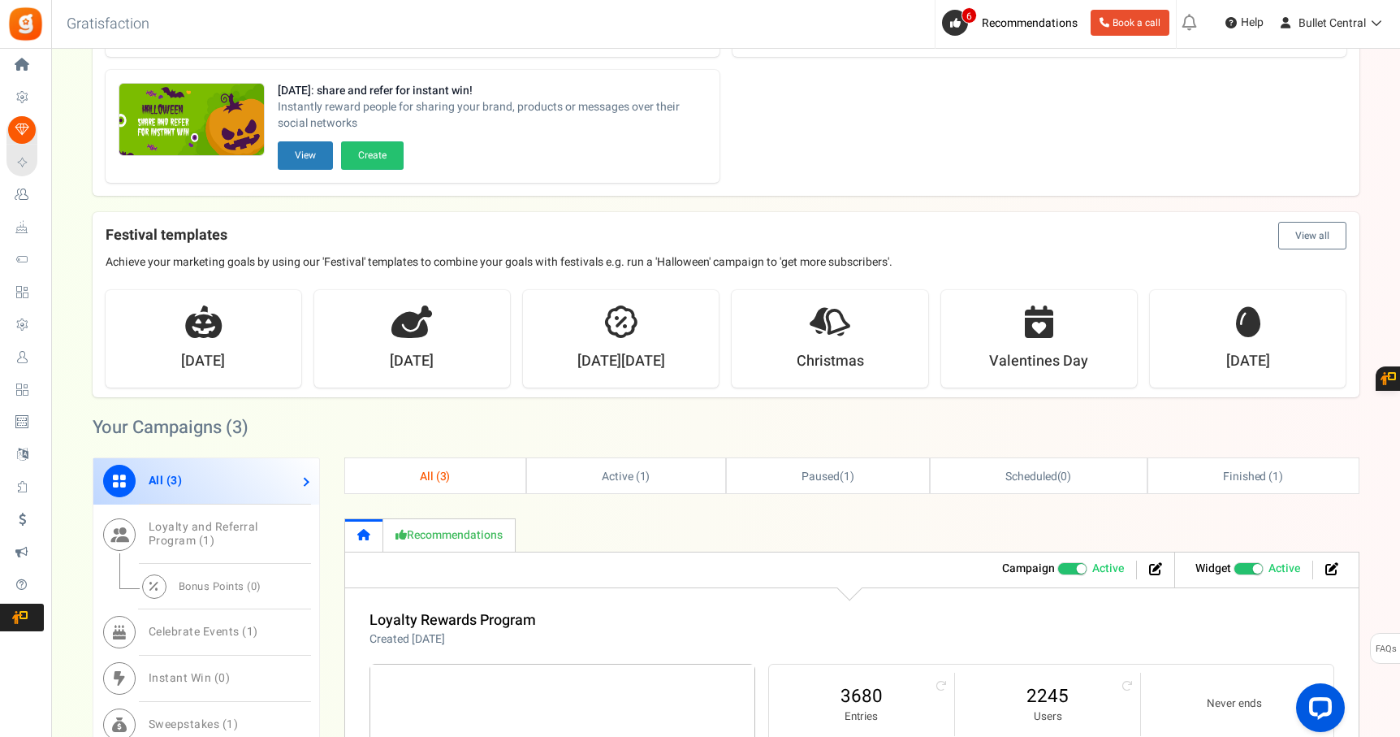
click at [1255, 568] on span at bounding box center [1258, 569] width 10 height 10
click at [1233, 568] on input "Recommended: TURN ON Active Paused" at bounding box center [1233, 569] width 0 height 11
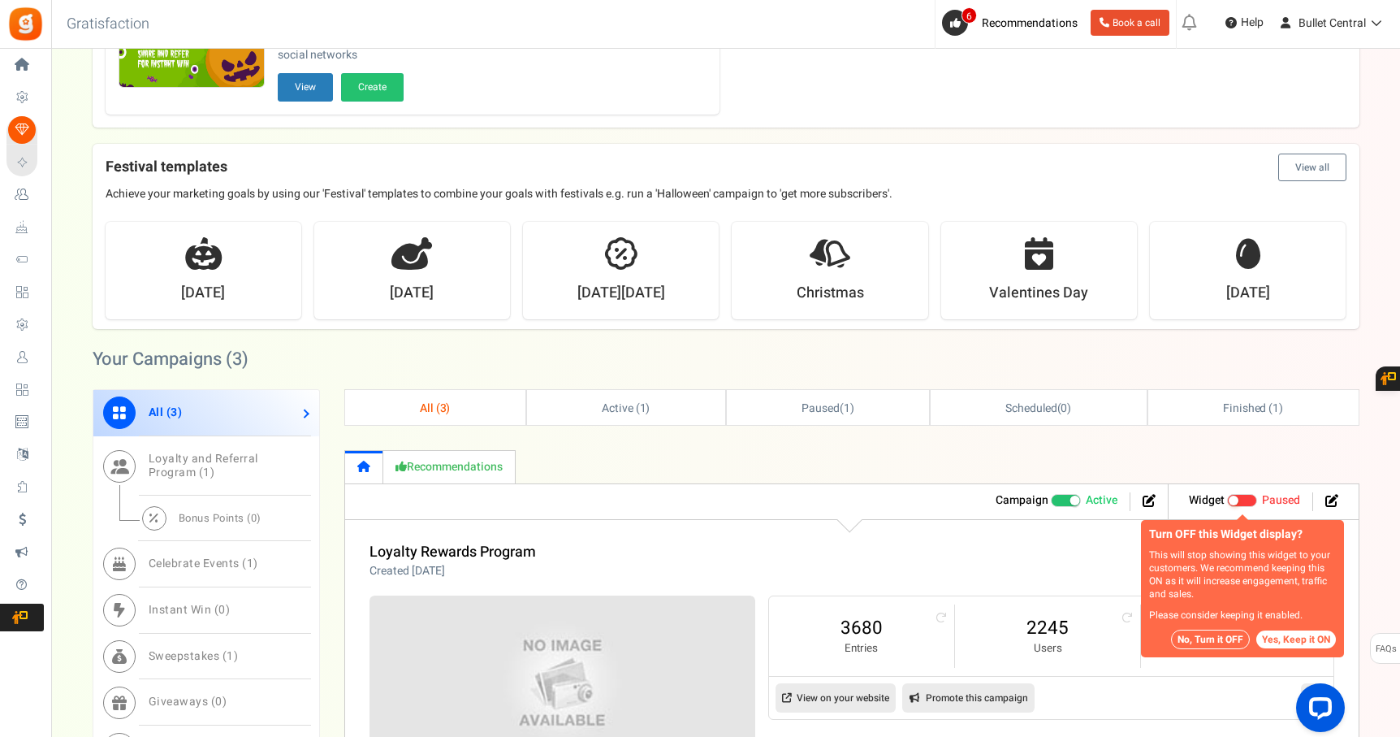
scroll to position [303, 0]
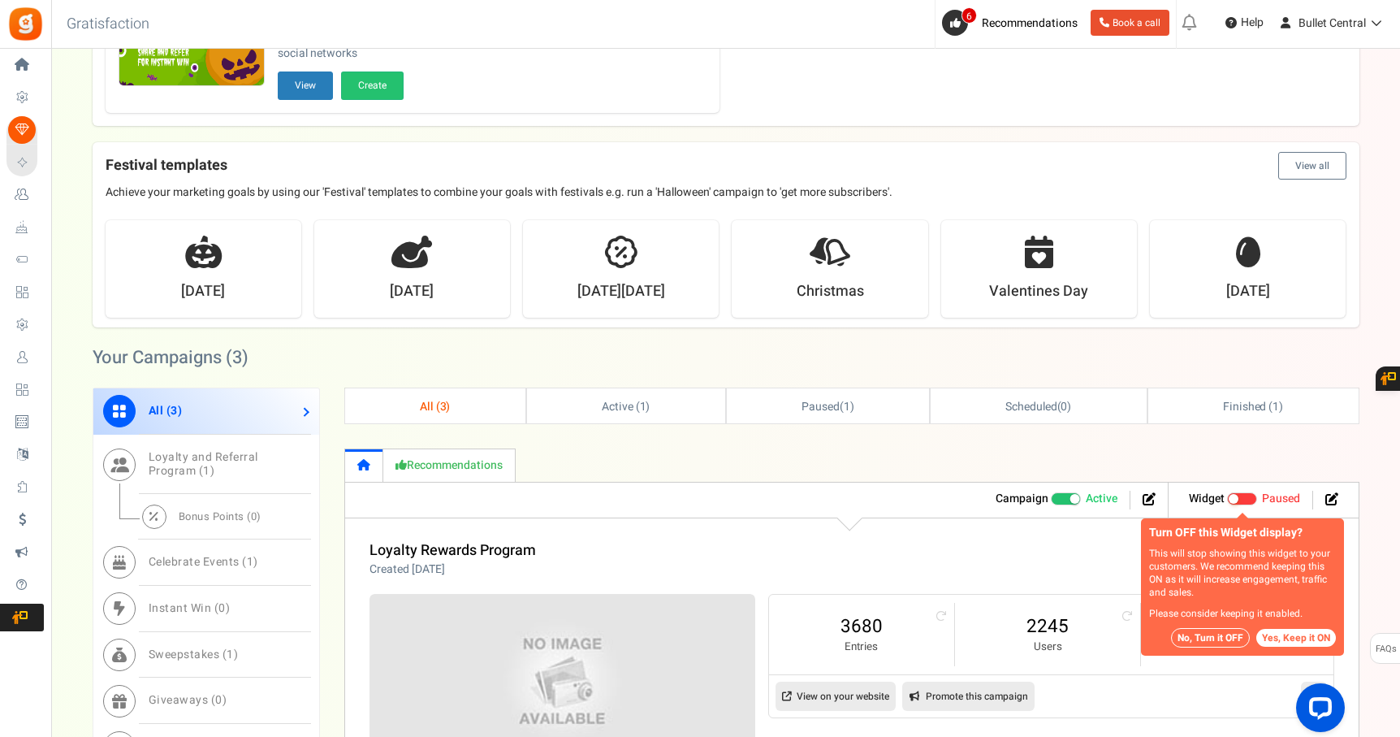
click at [1212, 634] on button "No, Turn it OFF" at bounding box center [1210, 637] width 79 height 19
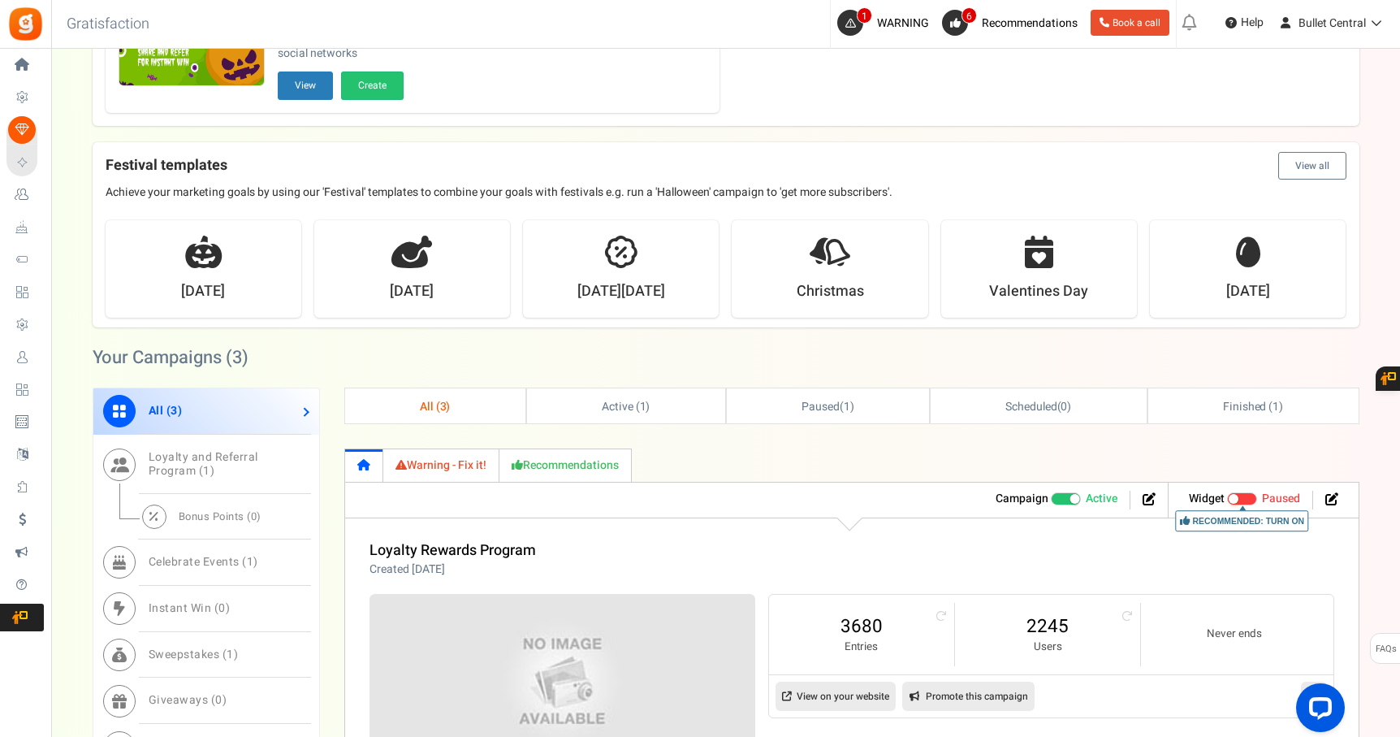
click at [1070, 504] on span at bounding box center [1066, 498] width 31 height 13
click at [1051, 504] on input "Active Paused" at bounding box center [1051, 499] width 0 height 11
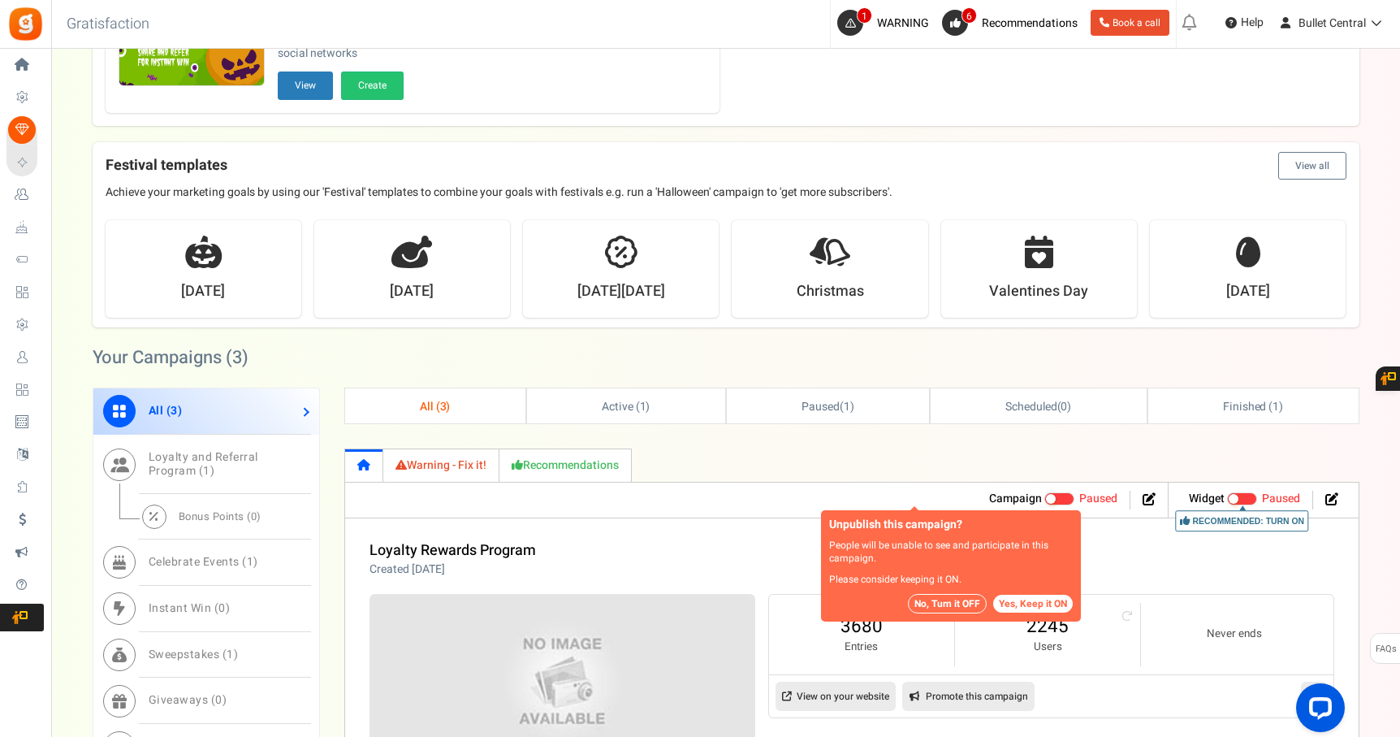
click at [953, 604] on button "No, Turn it OFF" at bounding box center [947, 603] width 79 height 19
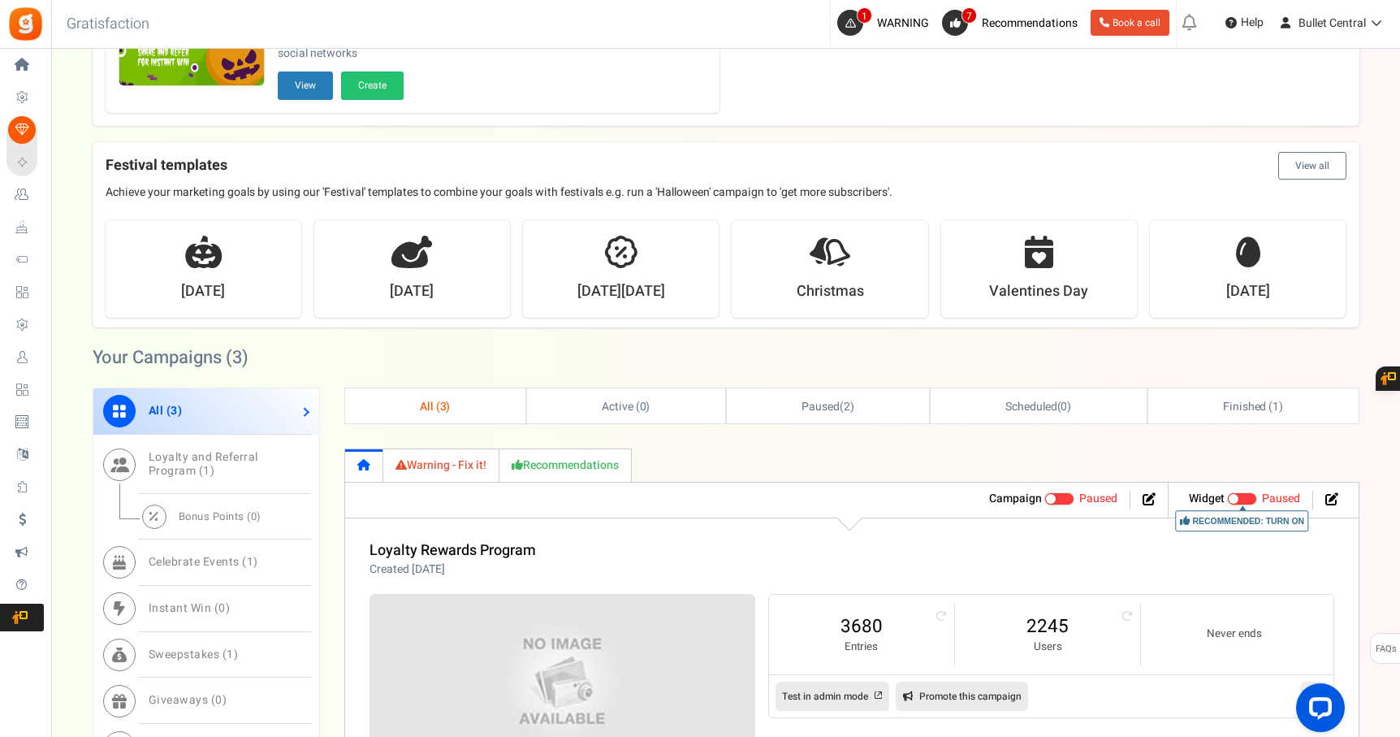
click at [417, 459] on link "Warning - Fix it!" at bounding box center [441, 464] width 116 height 33
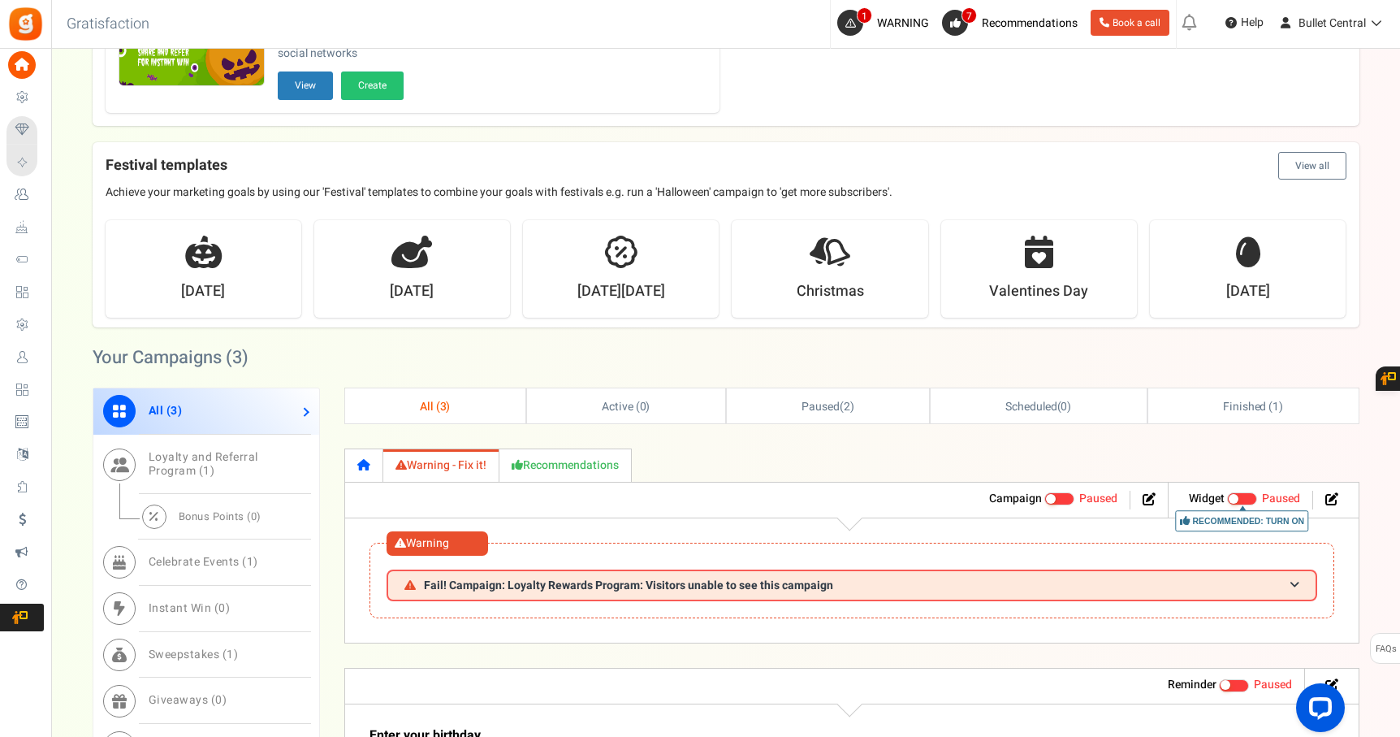
click at [361, 472] on link at bounding box center [364, 464] width 38 height 33
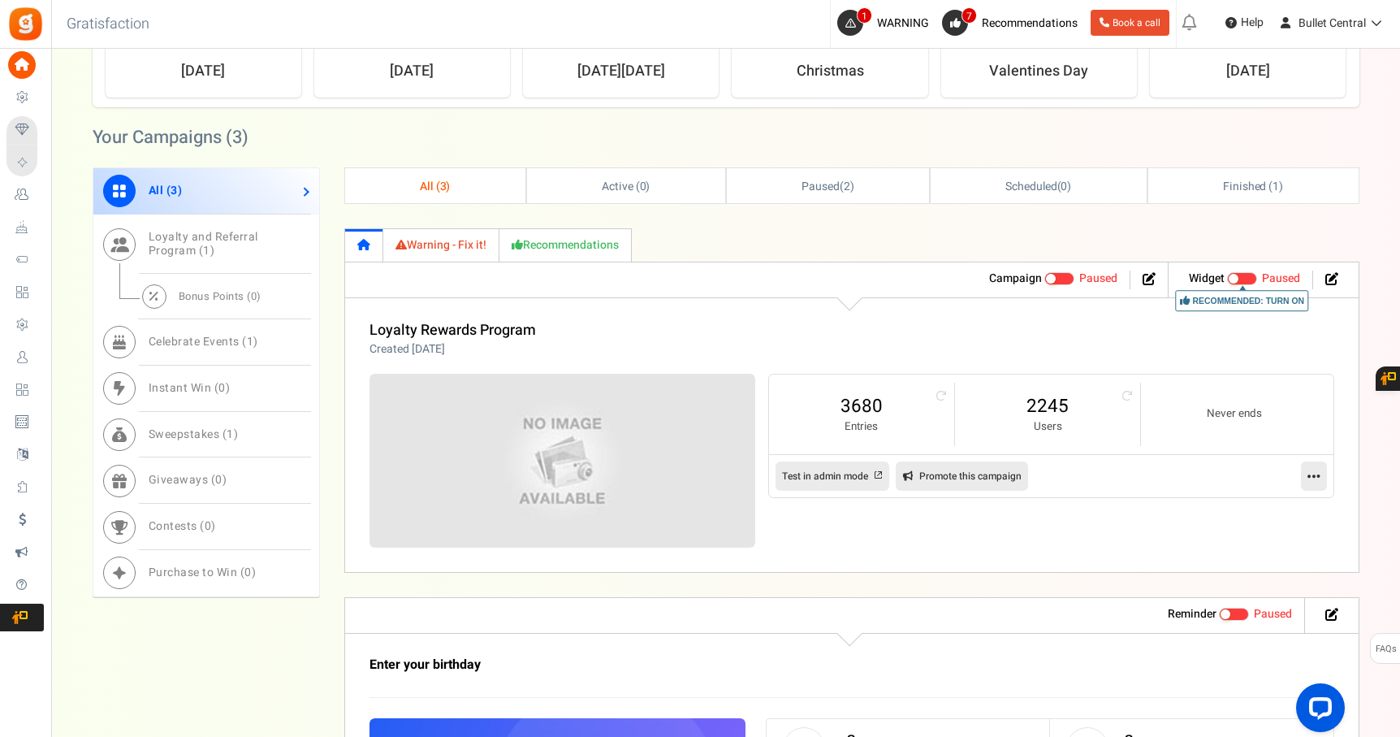
scroll to position [596, 0]
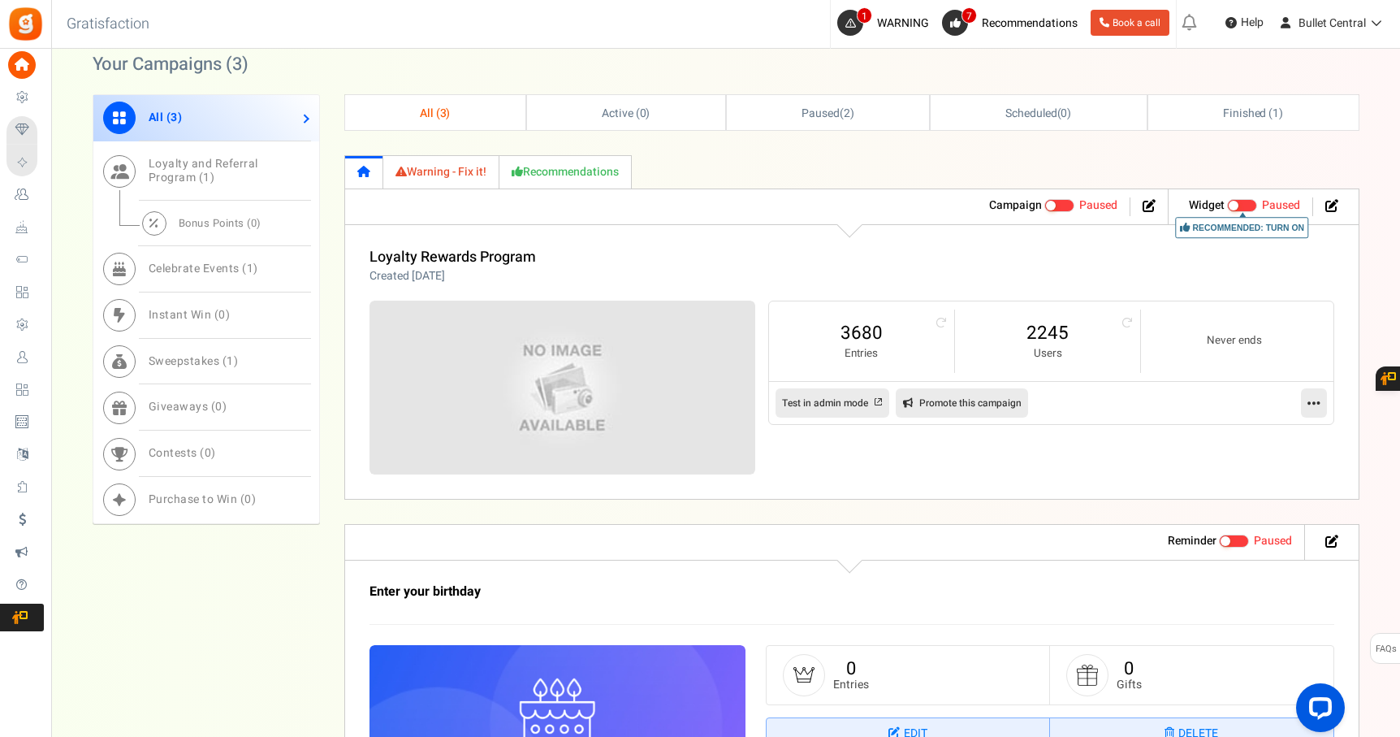
click at [1311, 398] on icon at bounding box center [1313, 402] width 13 height 15
click at [1039, 475] on div "Loyalty Rewards Program Created 2 Months ago Referral revenue ? : 3680 Entries …" at bounding box center [851, 361] width 1015 height 275
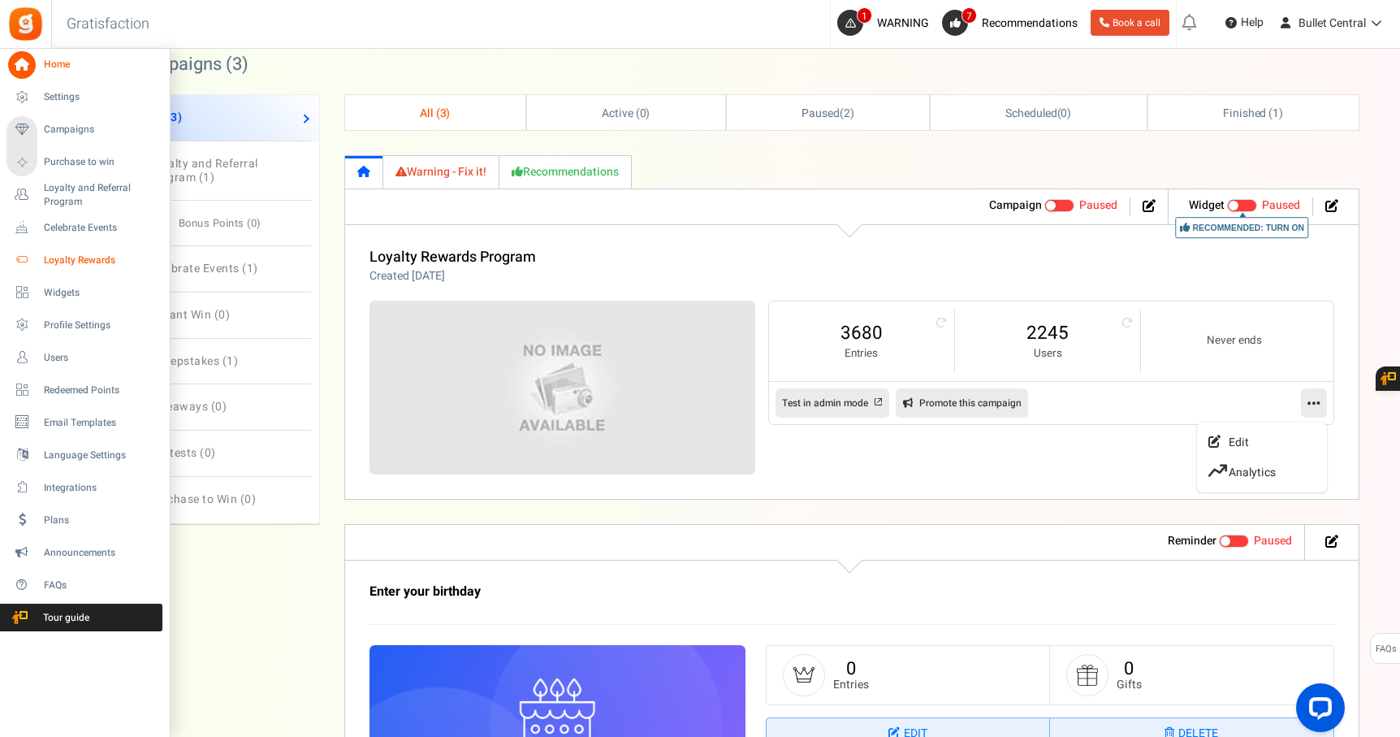
click at [30, 261] on icon at bounding box center [22, 260] width 28 height 28
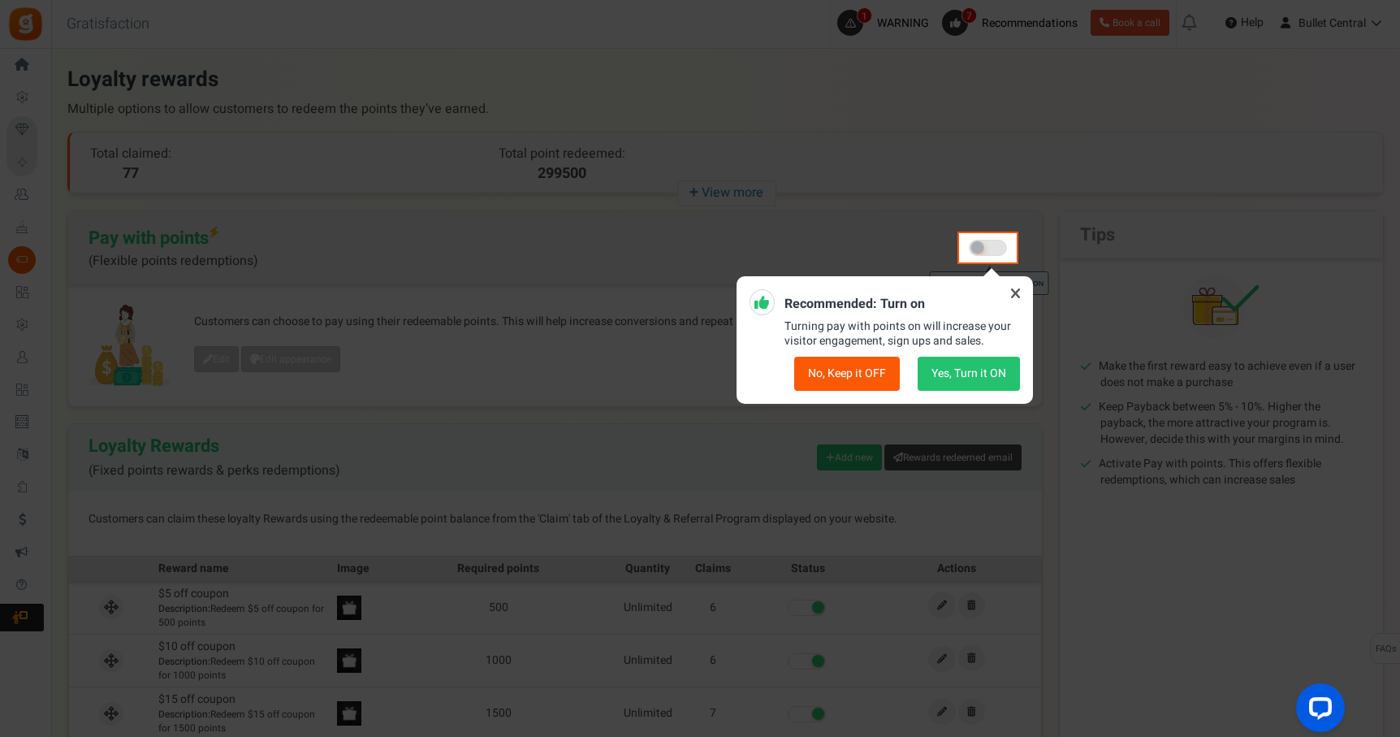
click at [842, 381] on button "No, Keep it OFF" at bounding box center [847, 373] width 106 height 34
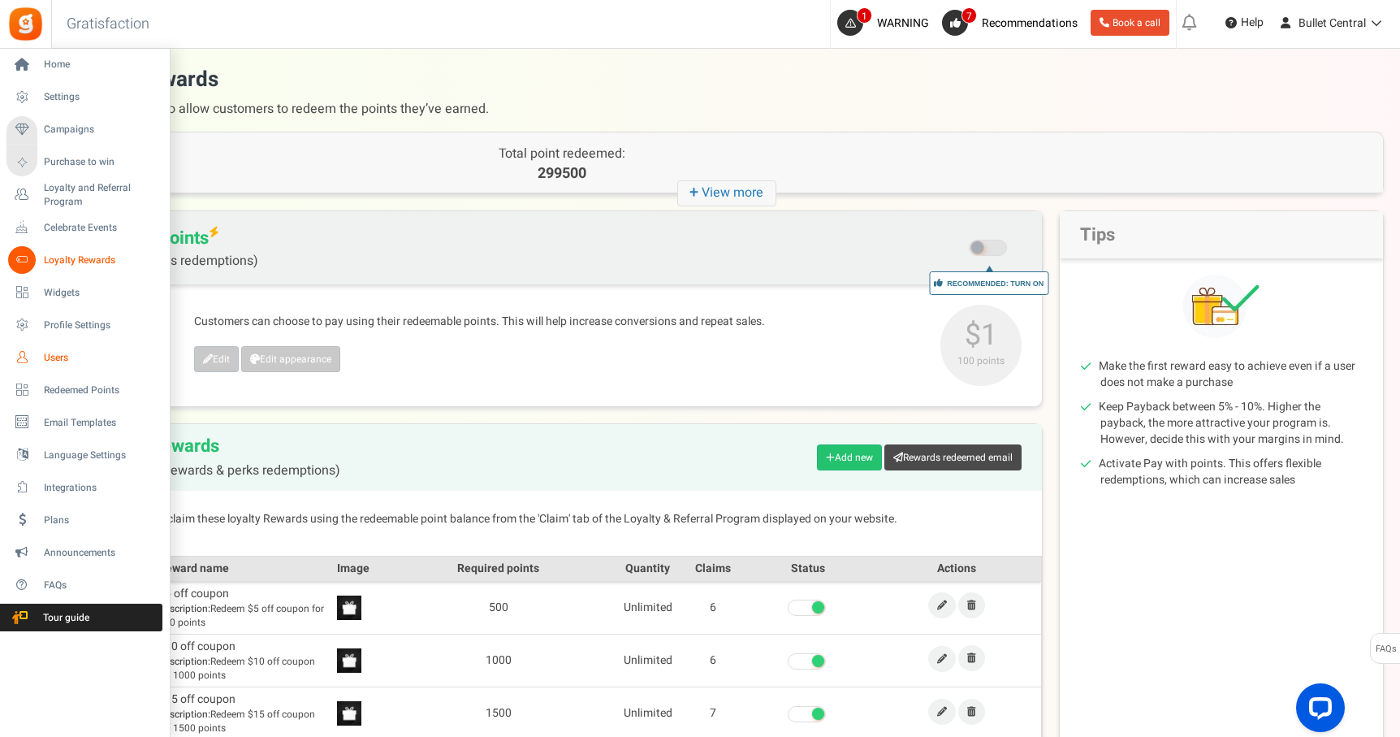
click at [44, 358] on span "Users" at bounding box center [101, 358] width 114 height 14
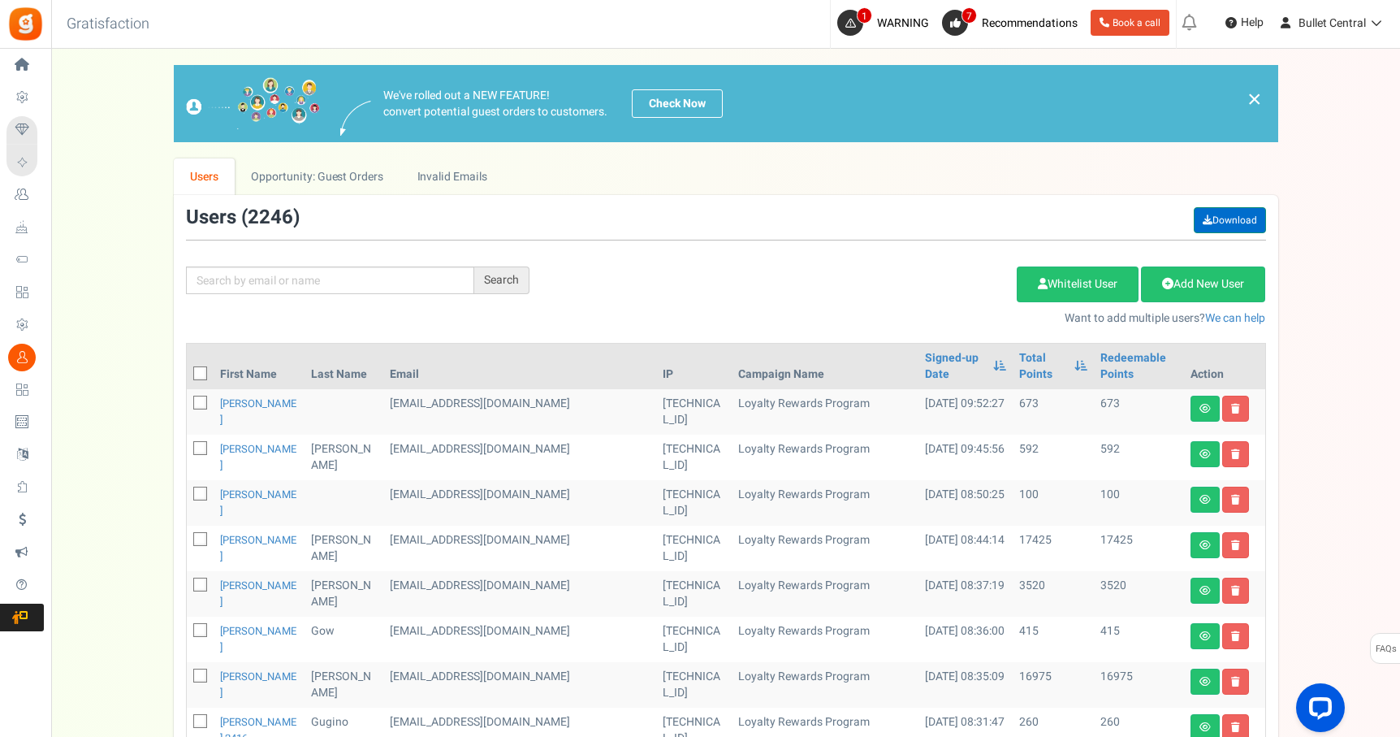
click at [1222, 218] on link "Download" at bounding box center [1230, 220] width 72 height 26
